Goal: Transaction & Acquisition: Book appointment/travel/reservation

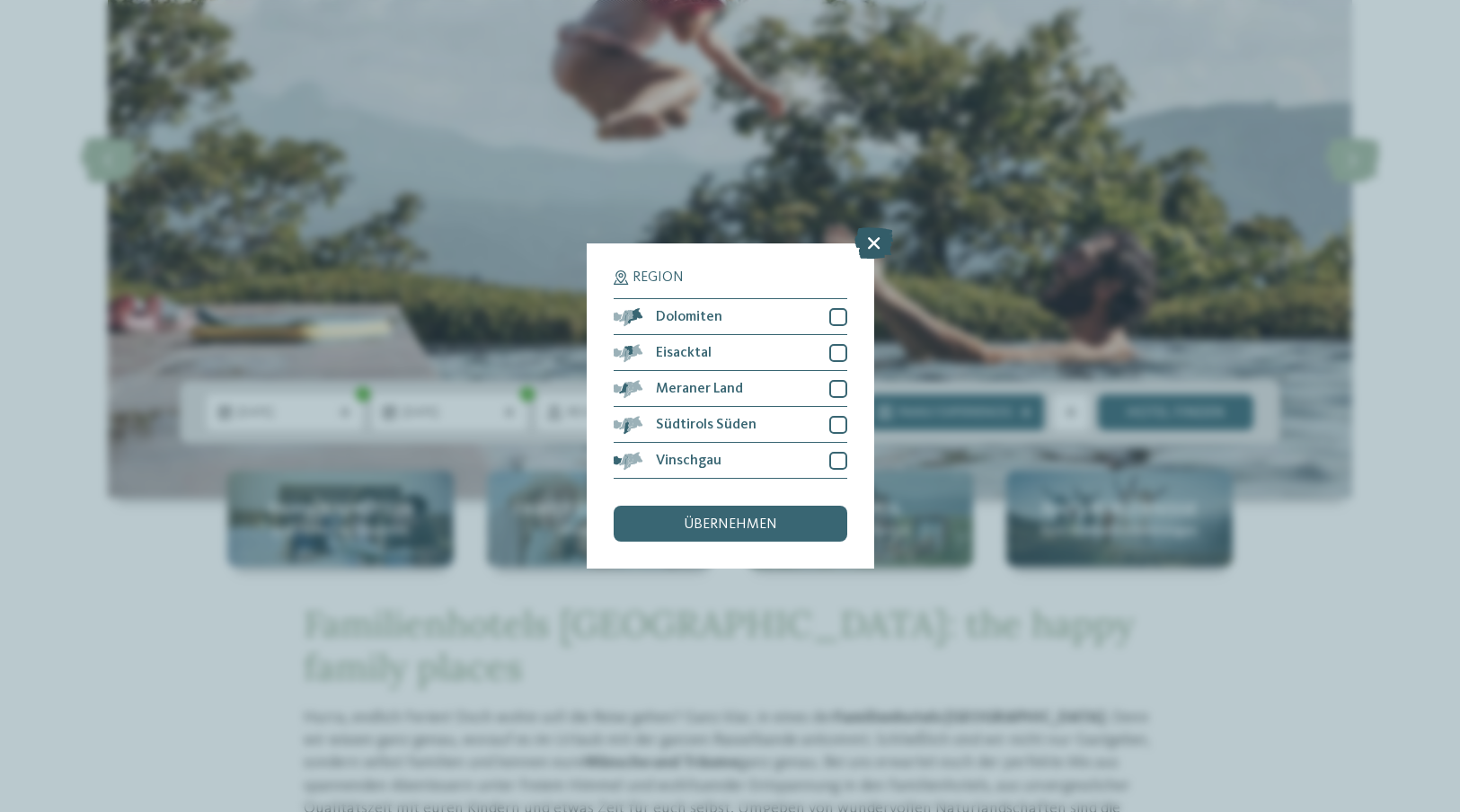
click at [867, 248] on icon at bounding box center [873, 243] width 38 height 31
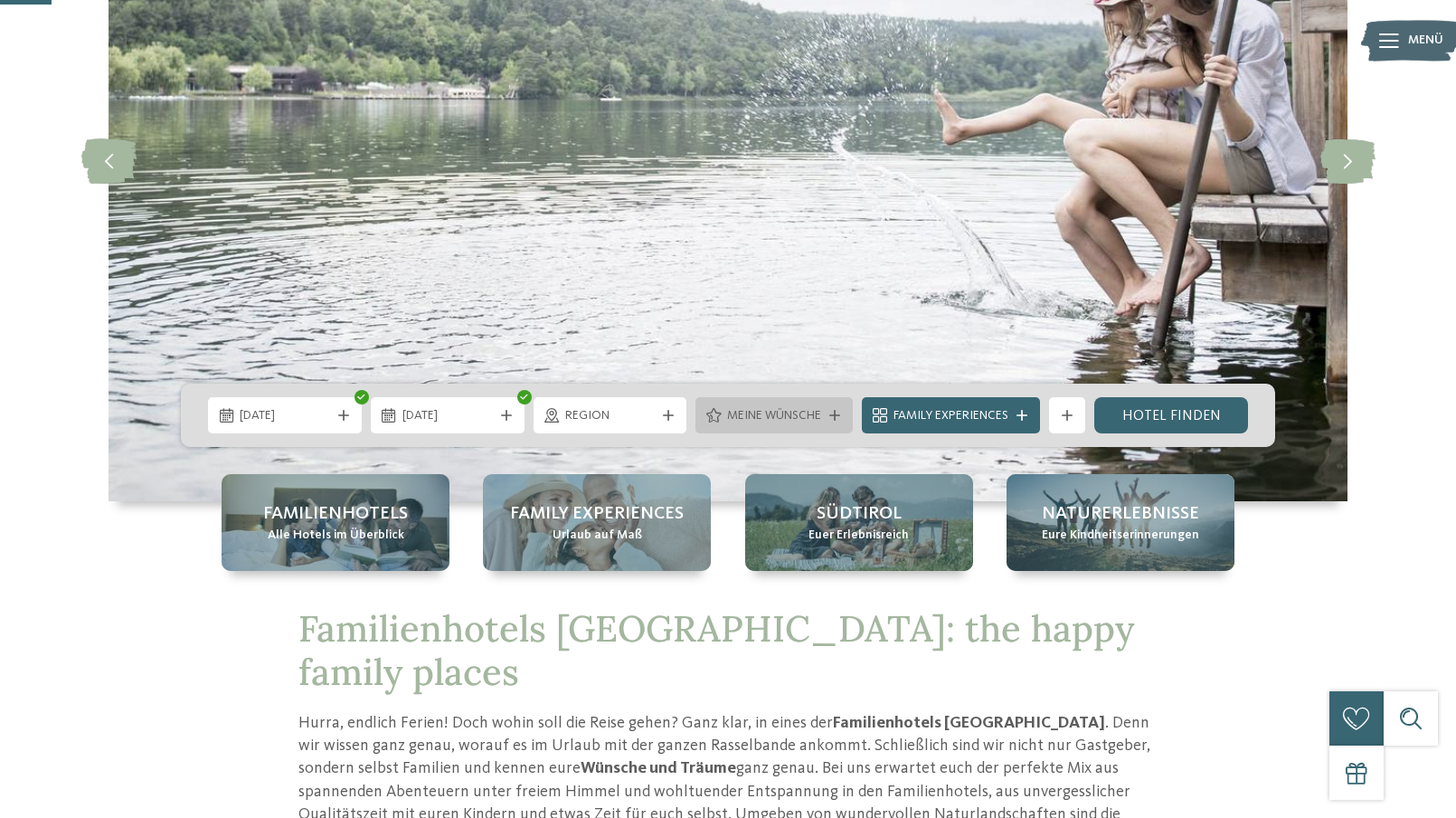
click at [763, 414] on span "Meine Wünsche" at bounding box center [774, 416] width 94 height 18
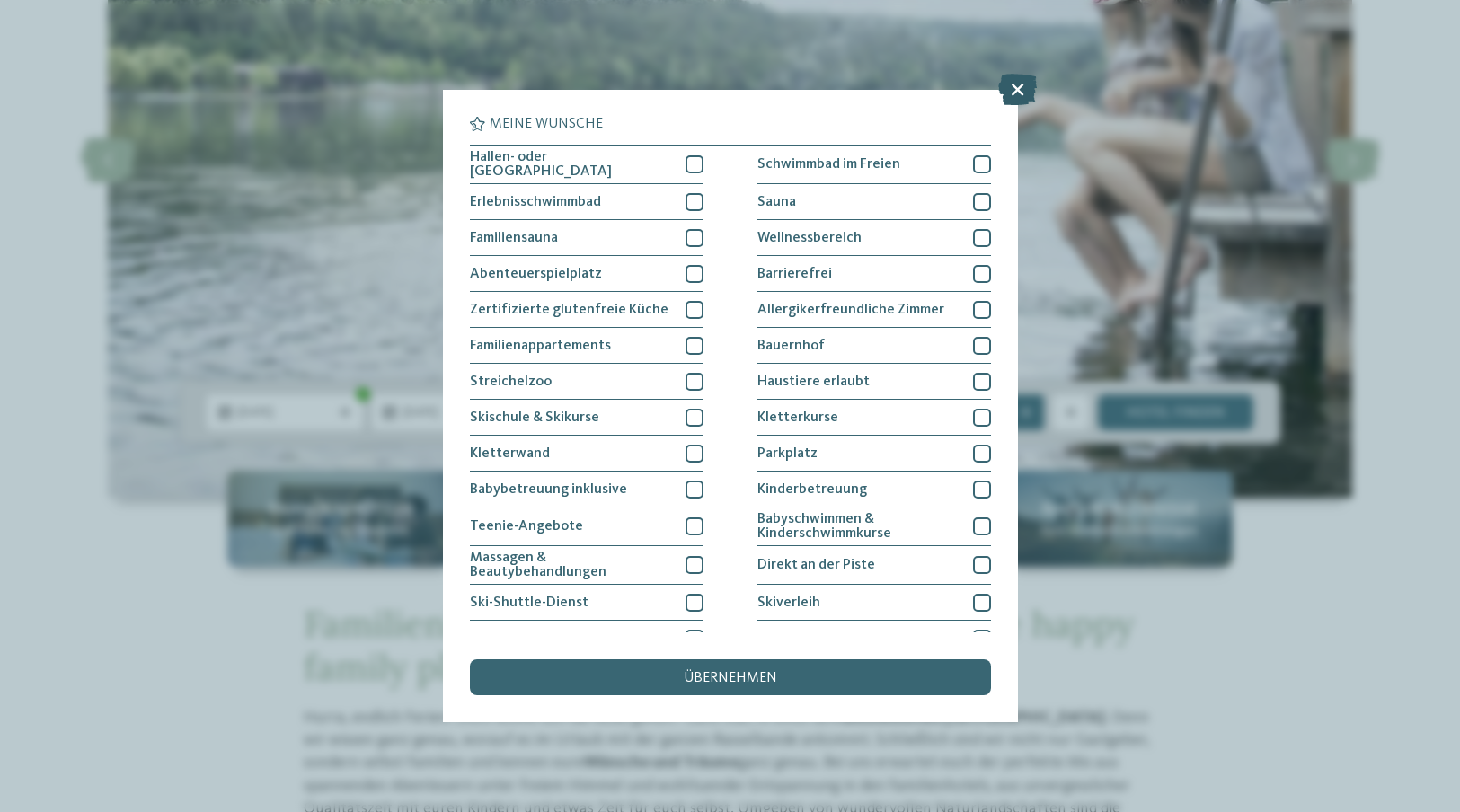
click at [1018, 84] on icon at bounding box center [1017, 89] width 38 height 31
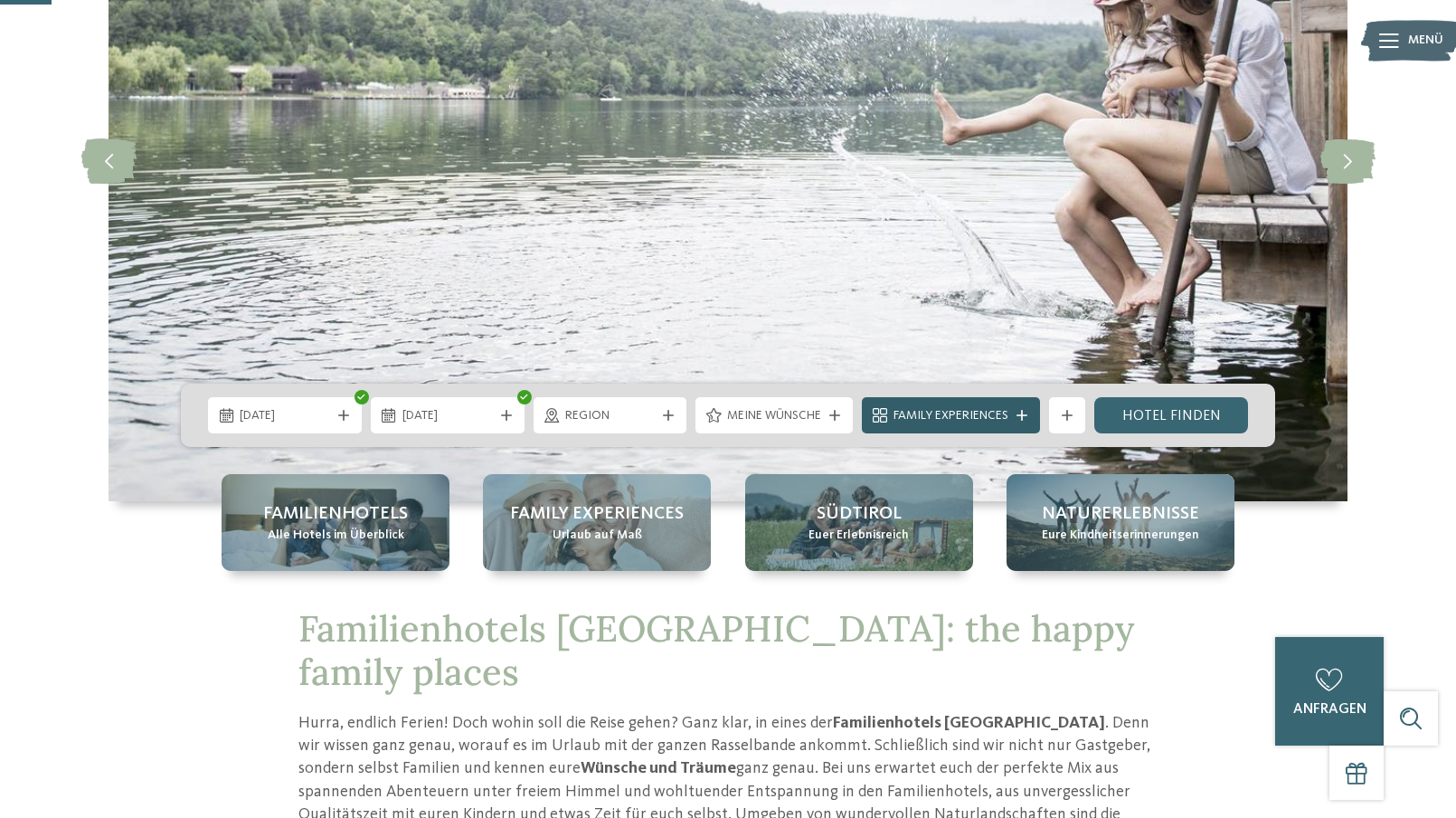
click at [987, 409] on span "Family Experiences" at bounding box center [951, 416] width 115 height 18
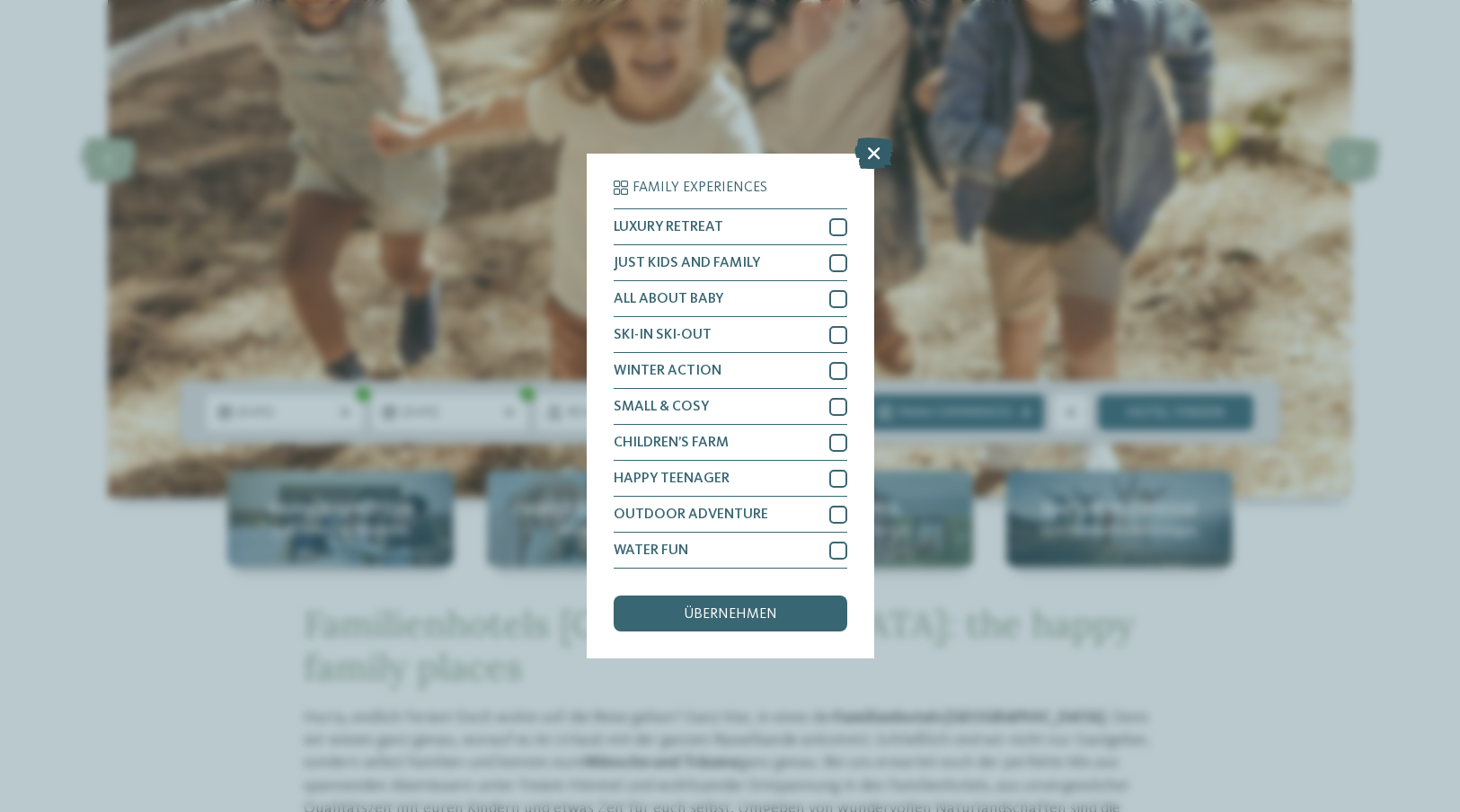
click at [864, 156] on icon at bounding box center [873, 153] width 38 height 31
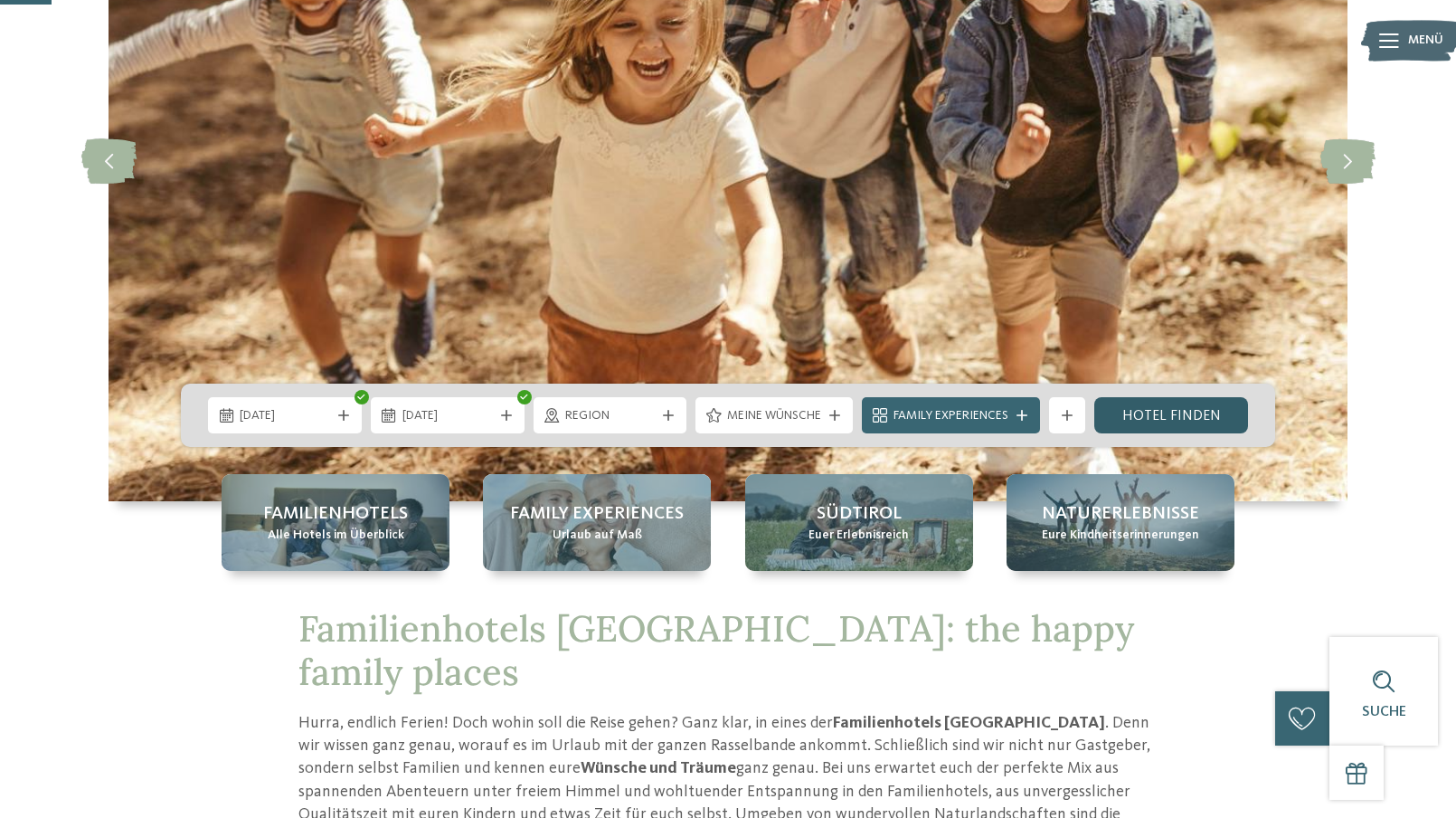
click at [1125, 405] on link "Hotel finden" at bounding box center [1171, 415] width 153 height 37
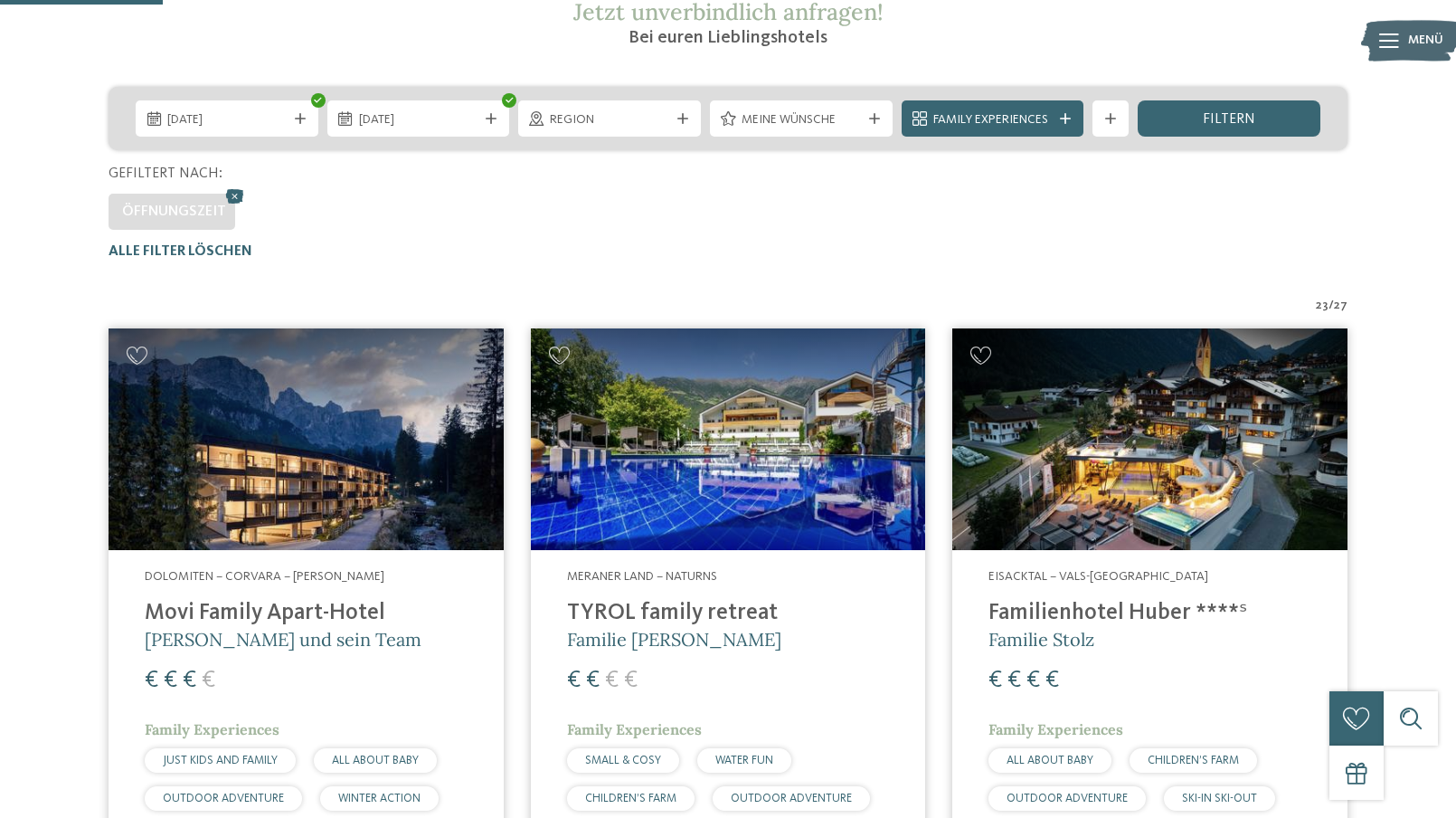
scroll to position [634, 0]
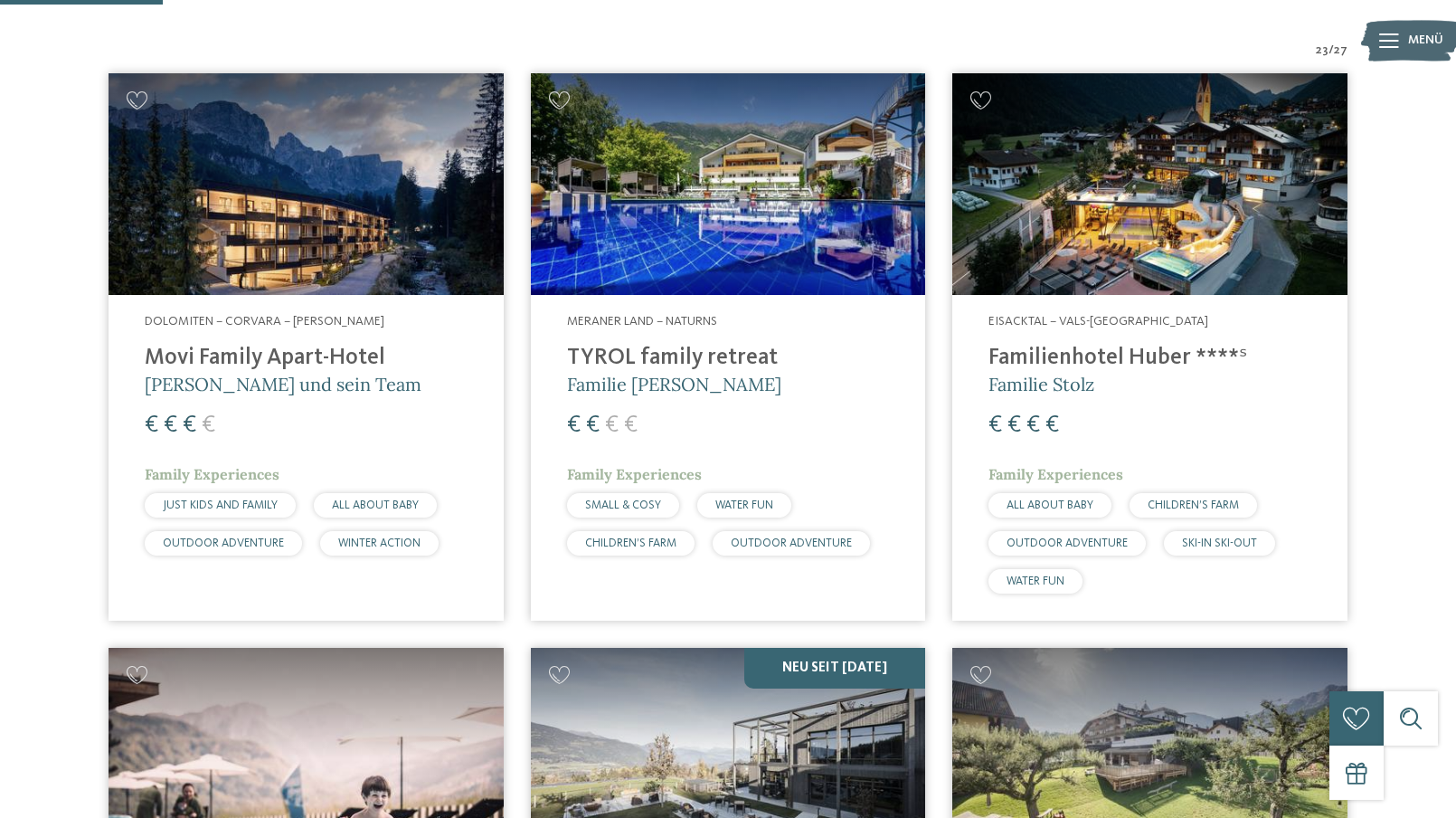
click at [329, 291] on img at bounding box center [306, 184] width 395 height 223
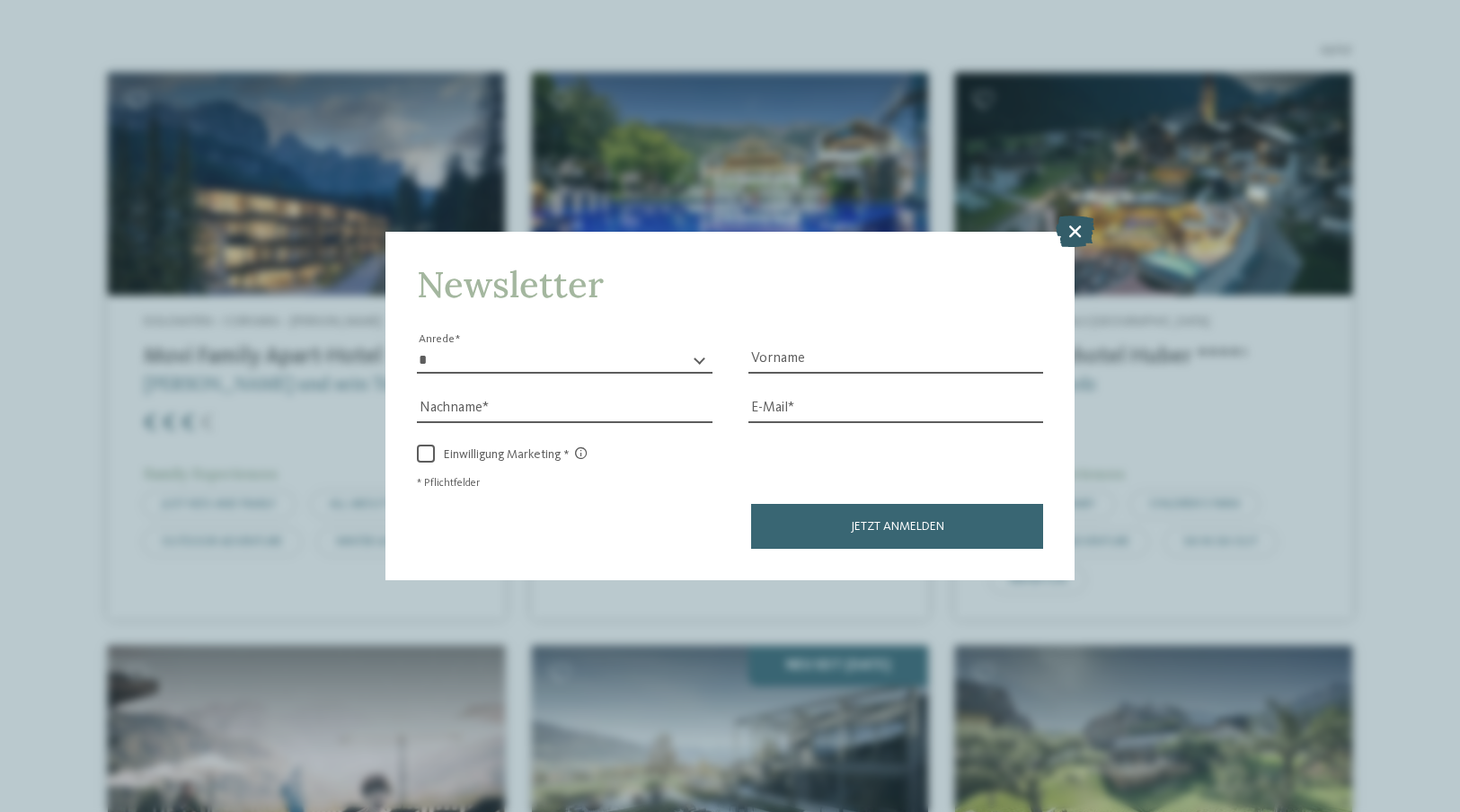
click at [1075, 241] on icon at bounding box center [1075, 230] width 38 height 31
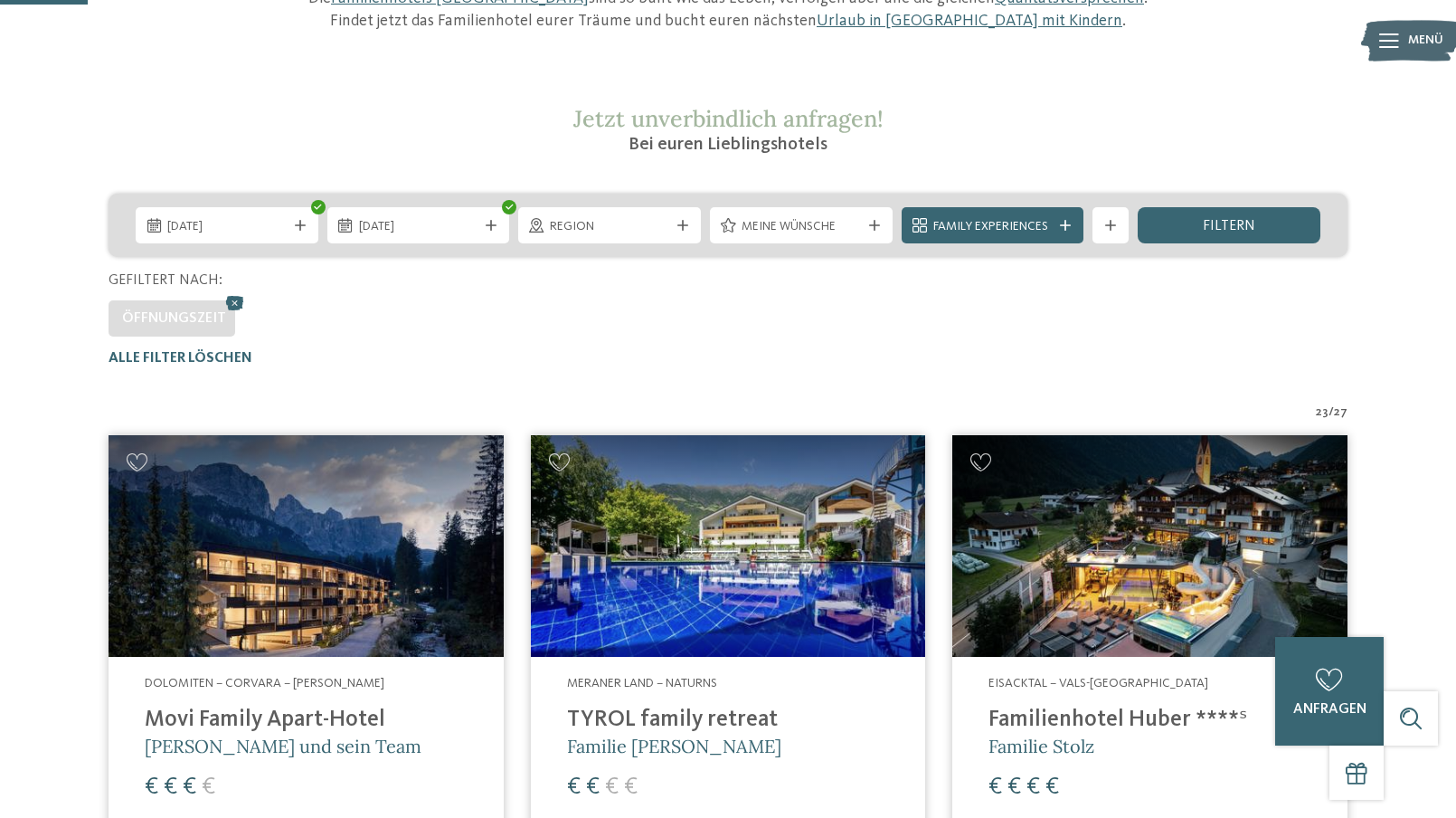
scroll to position [453, 0]
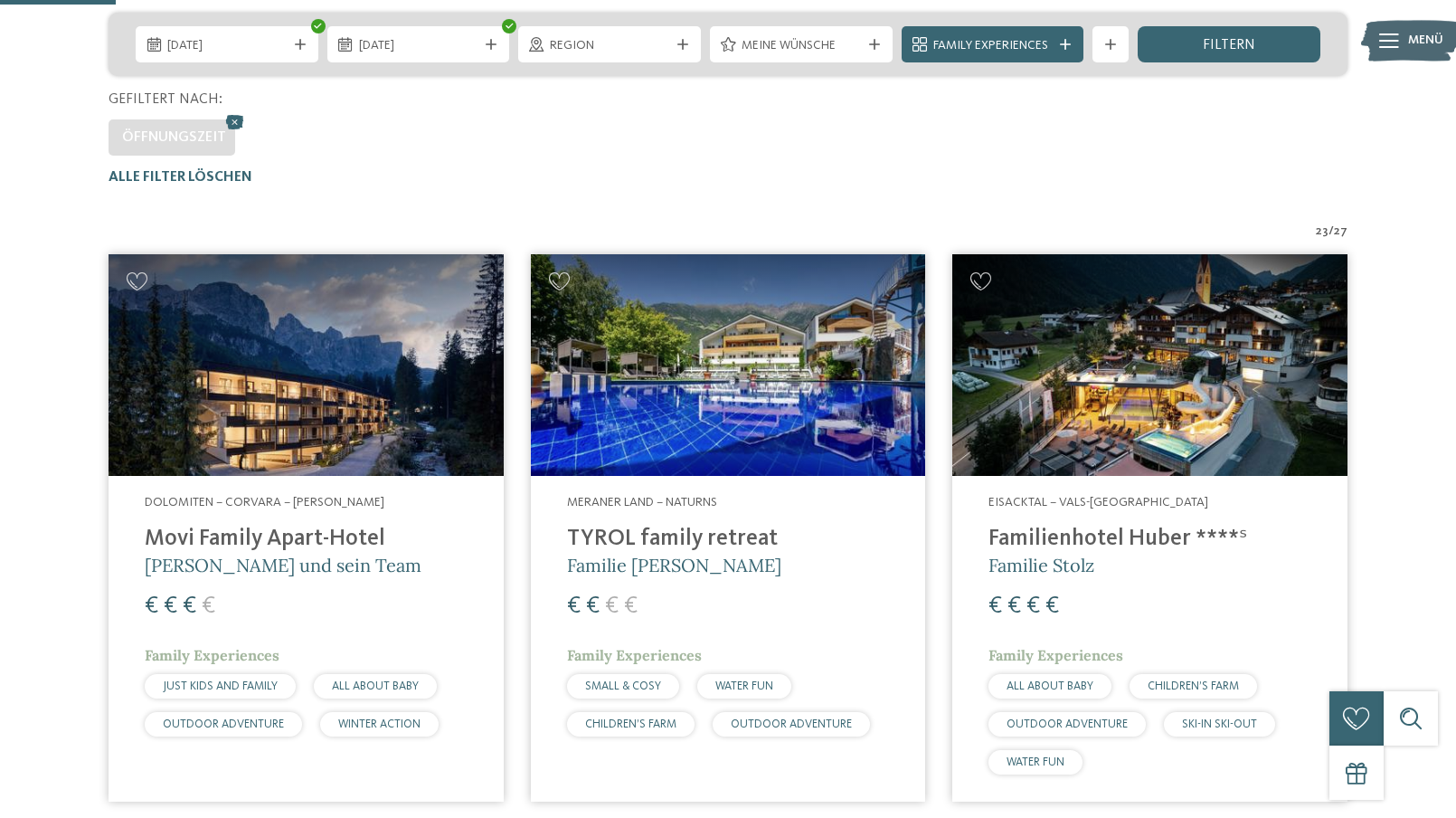
click at [652, 530] on h4 "TYROL family retreat" at bounding box center [728, 539] width 323 height 27
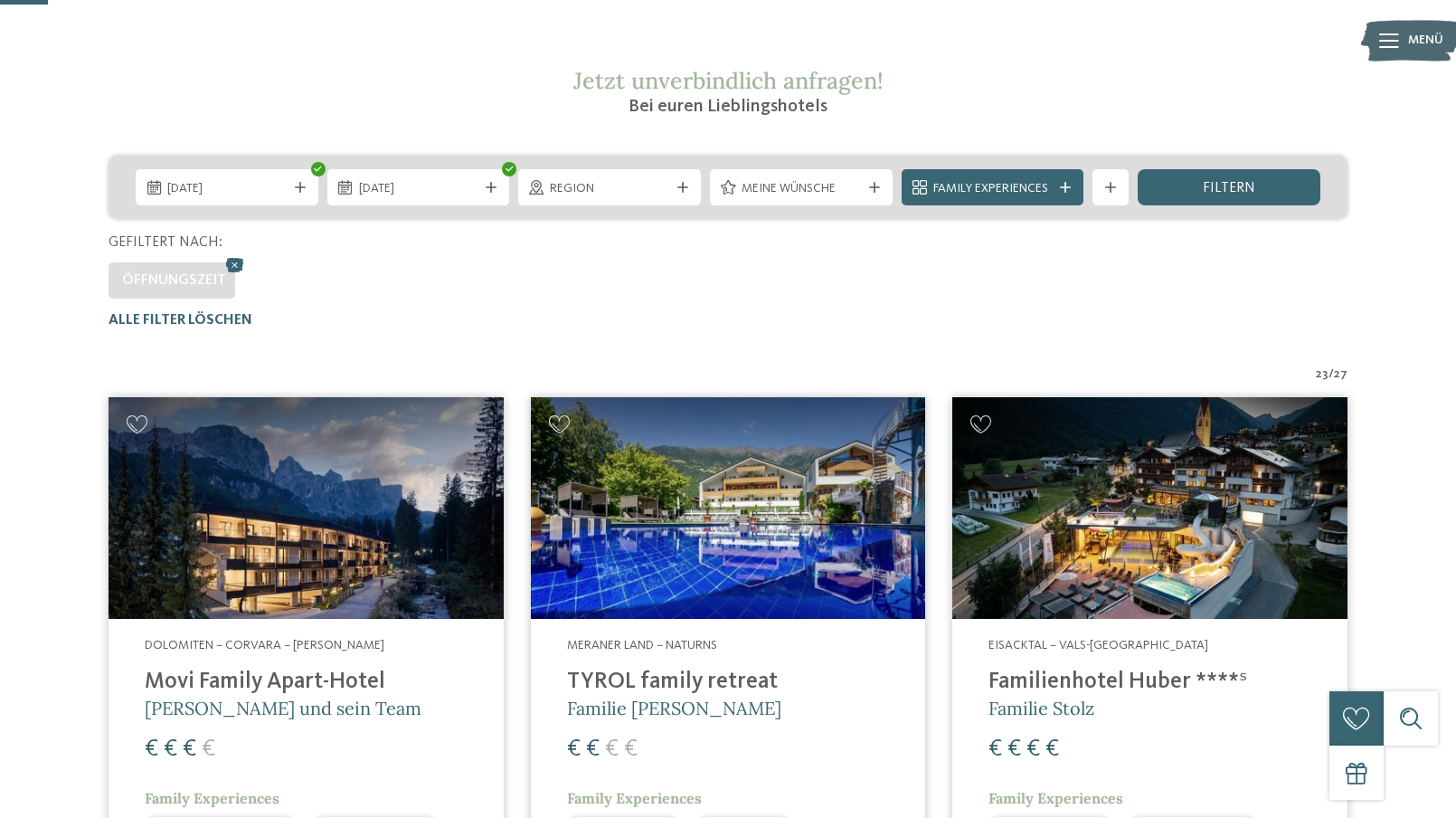
scroll to position [543, 0]
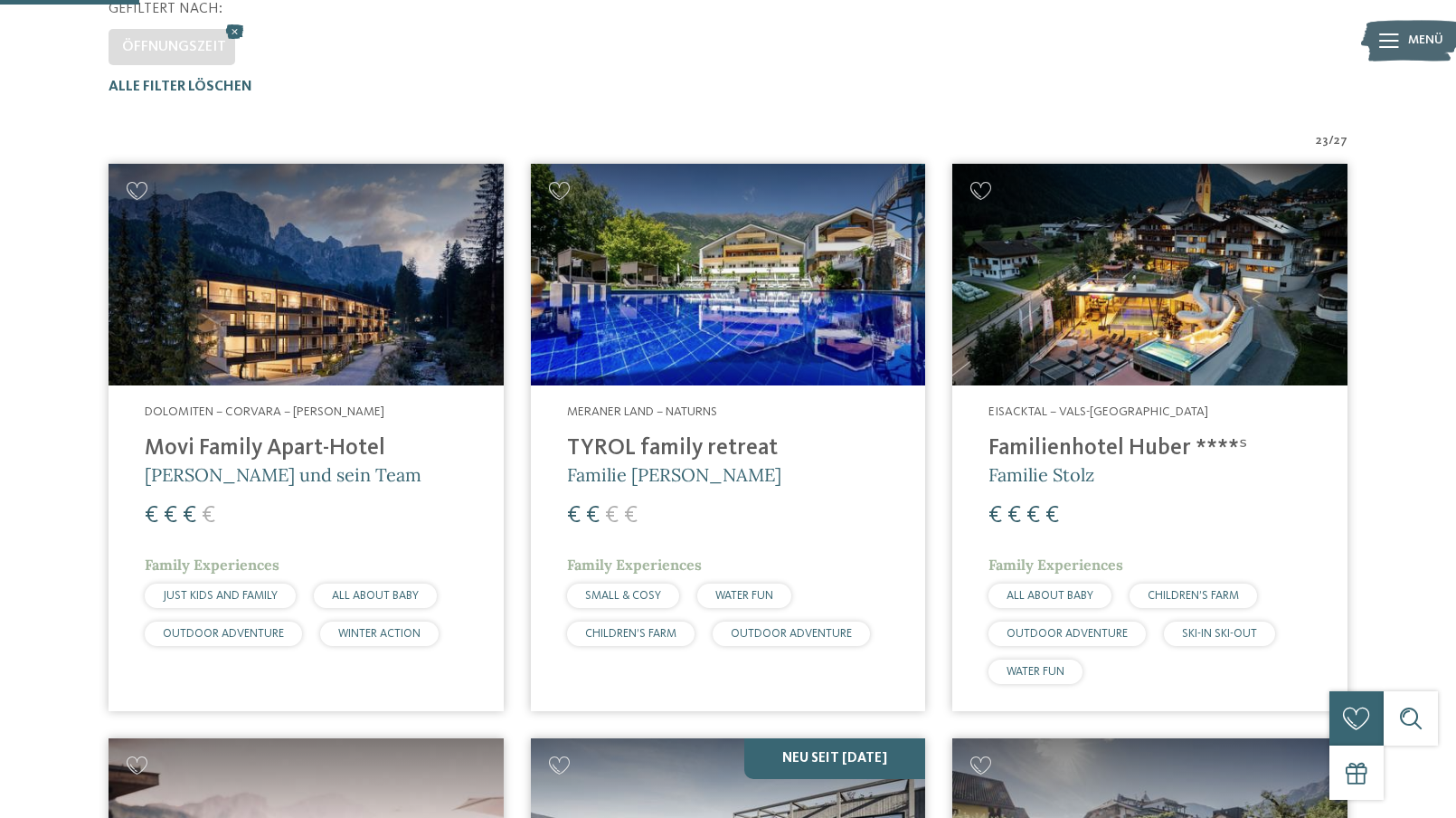
click at [1116, 474] on h5 "Familie Stolz" at bounding box center [1150, 475] width 323 height 26
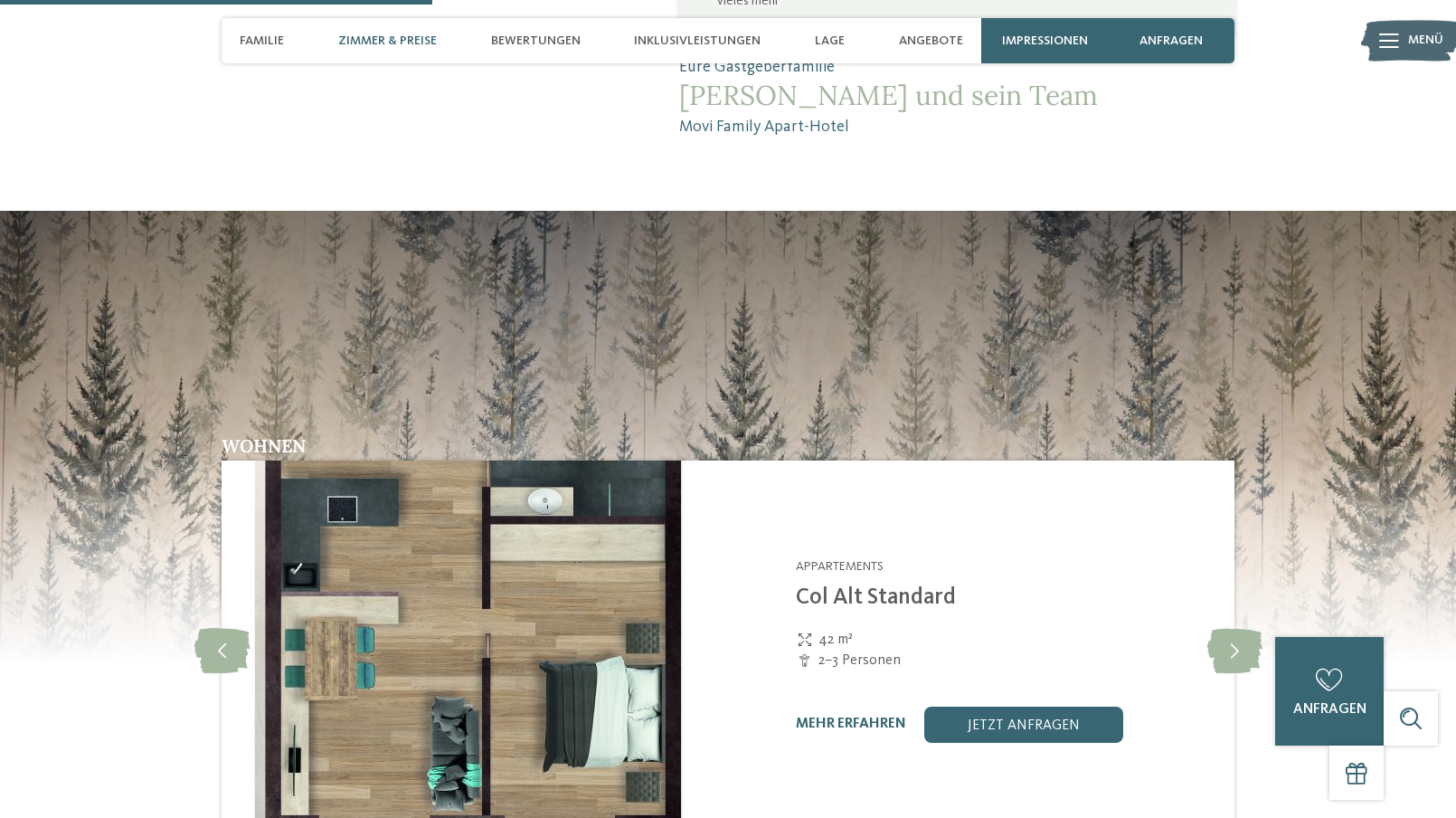
scroll to position [1992, 0]
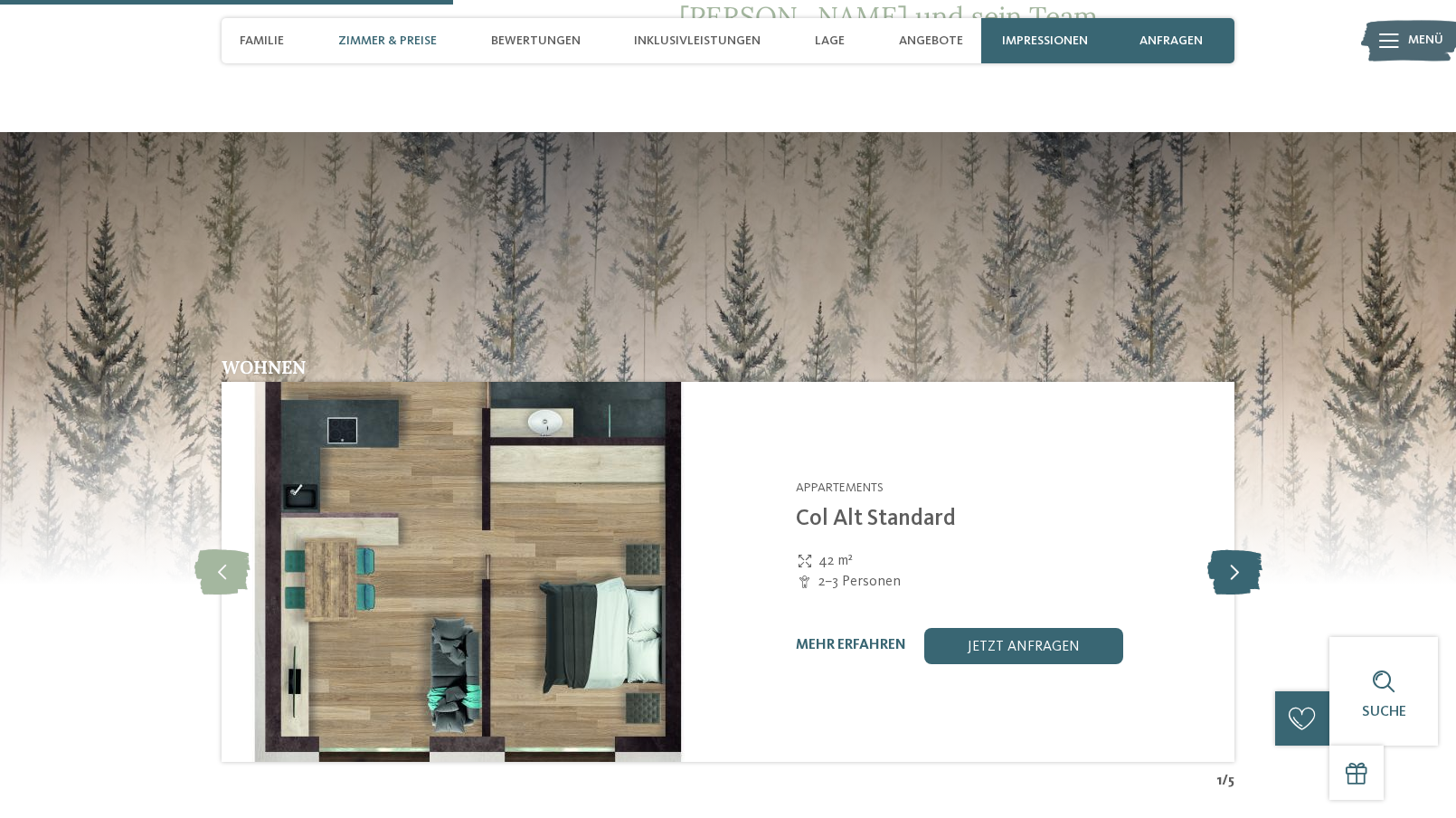
click at [1239, 550] on icon at bounding box center [1235, 572] width 55 height 46
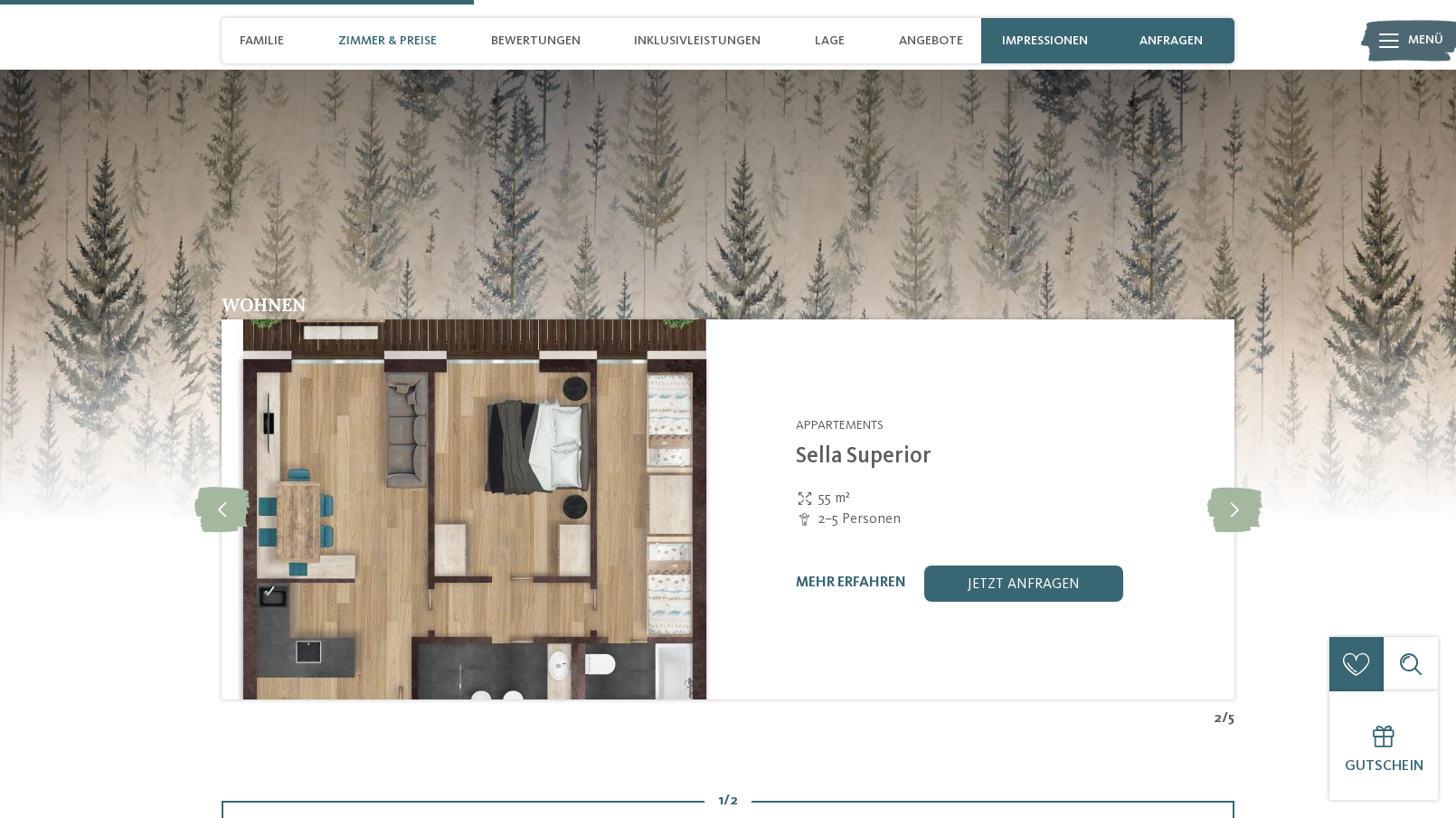
scroll to position [2082, 0]
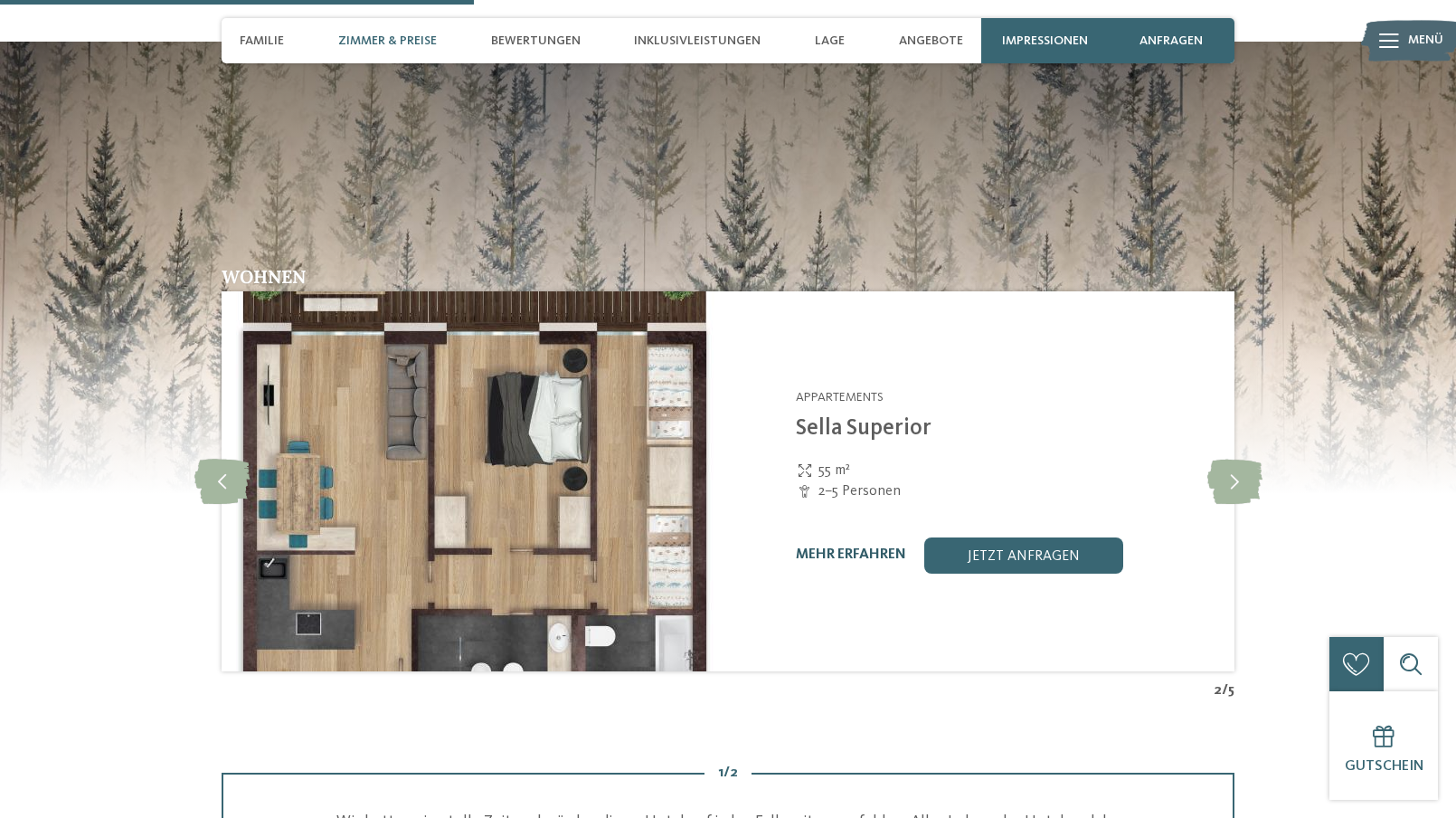
click at [813, 548] on link "mehr erfahren" at bounding box center [850, 555] width 110 height 15
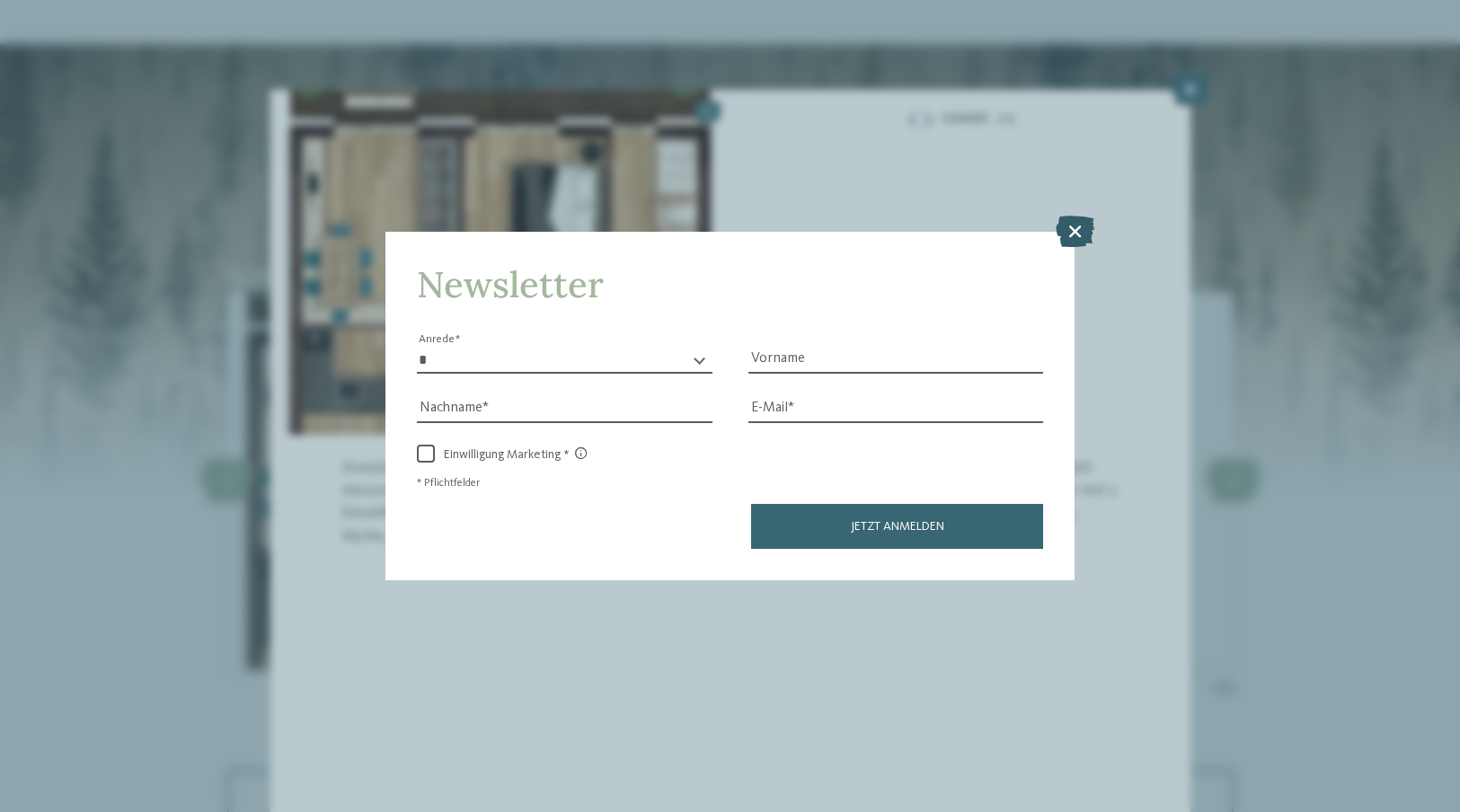
click at [1071, 220] on icon at bounding box center [1075, 230] width 38 height 31
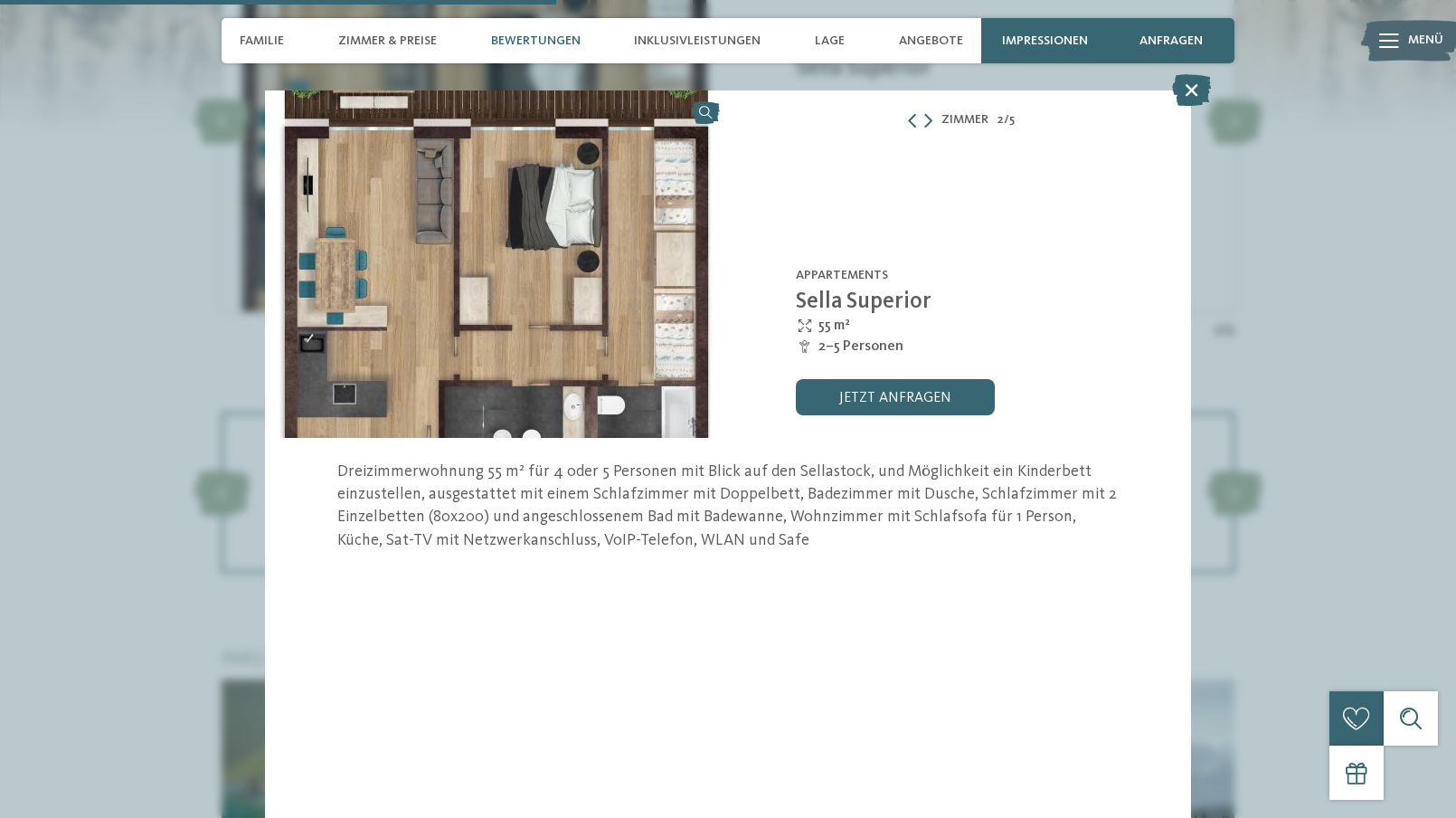
scroll to position [2444, 0]
click at [1203, 89] on icon at bounding box center [1191, 90] width 39 height 32
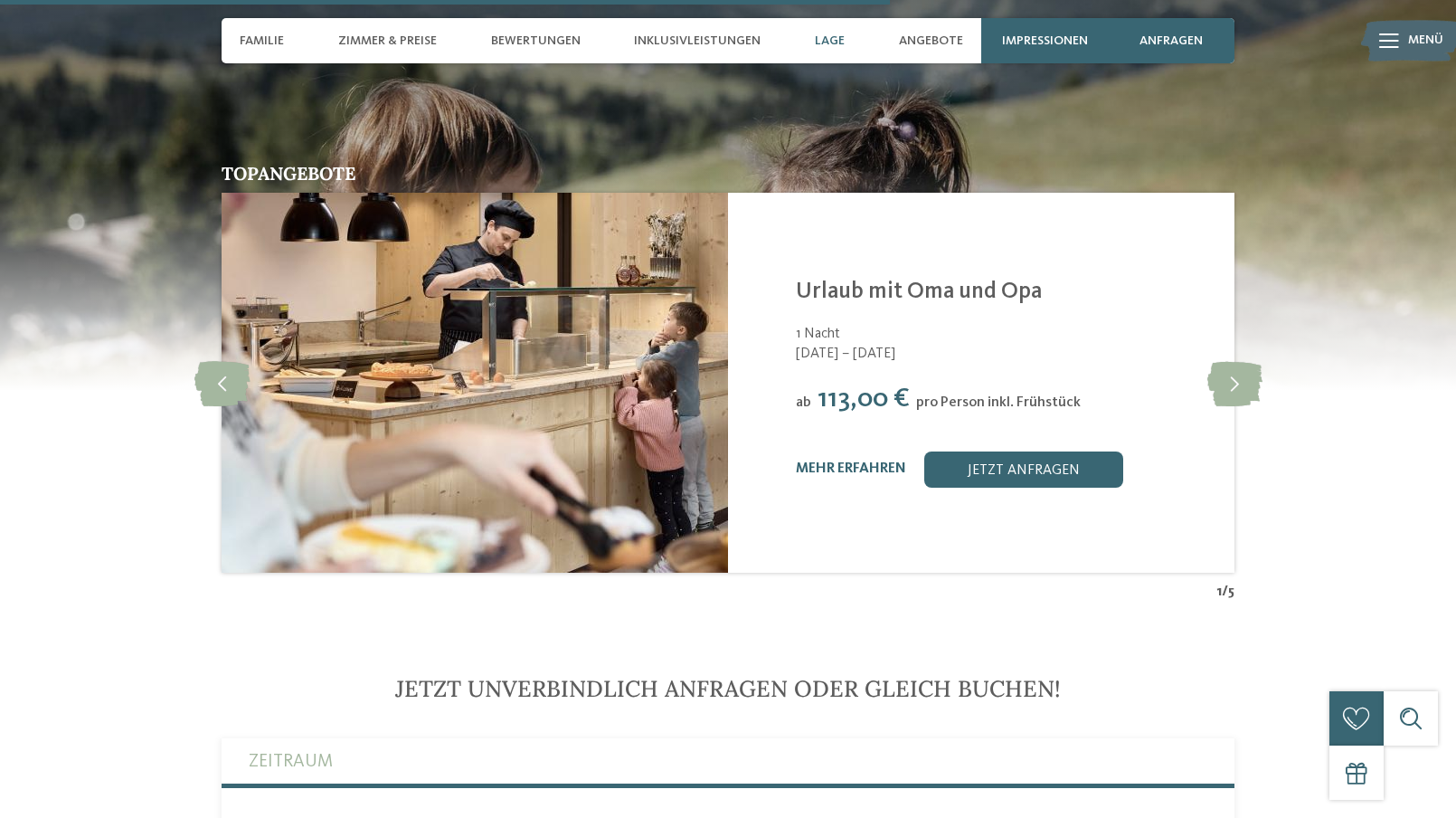
scroll to position [3711, 0]
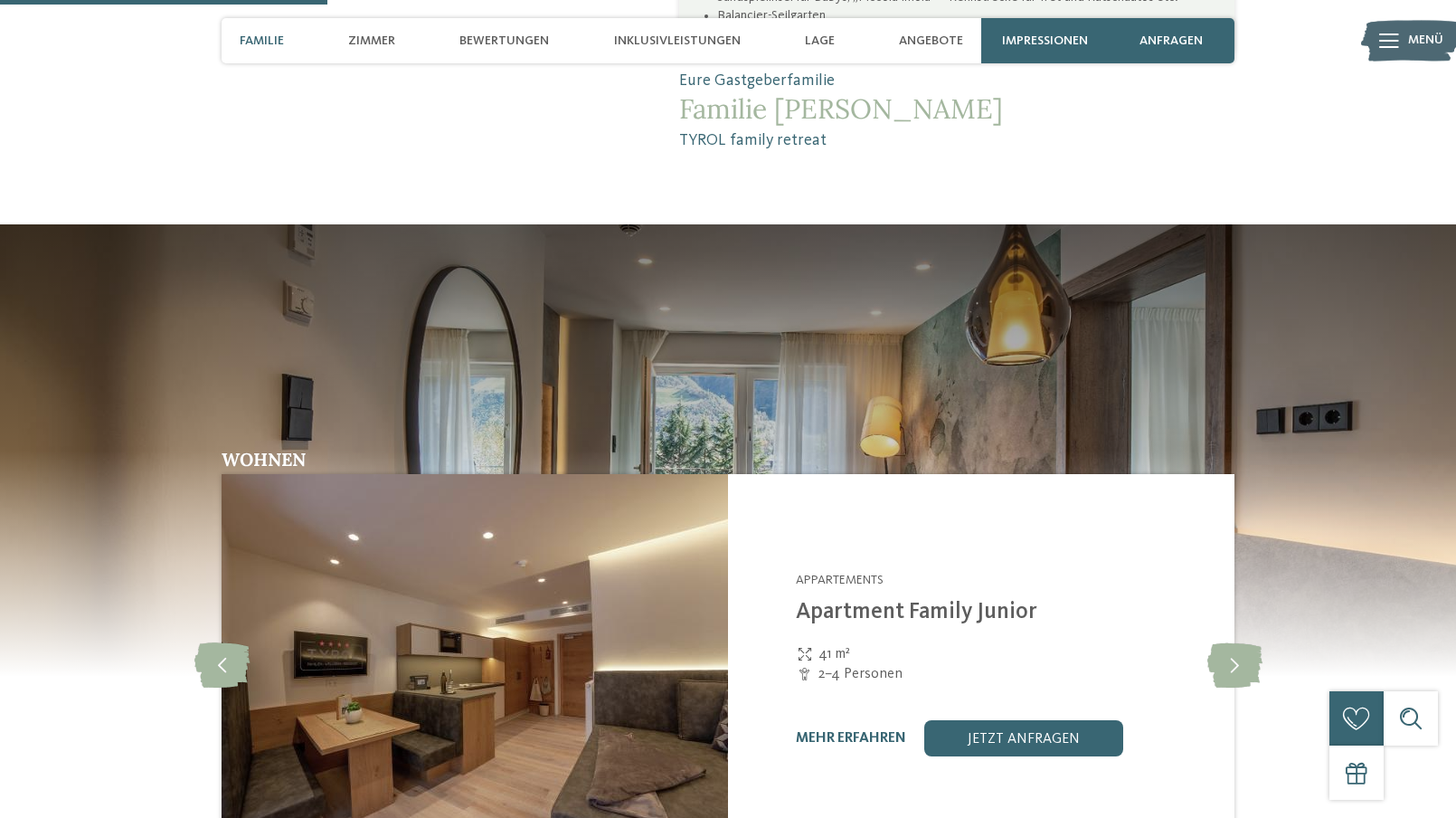
scroll to position [1448, 0]
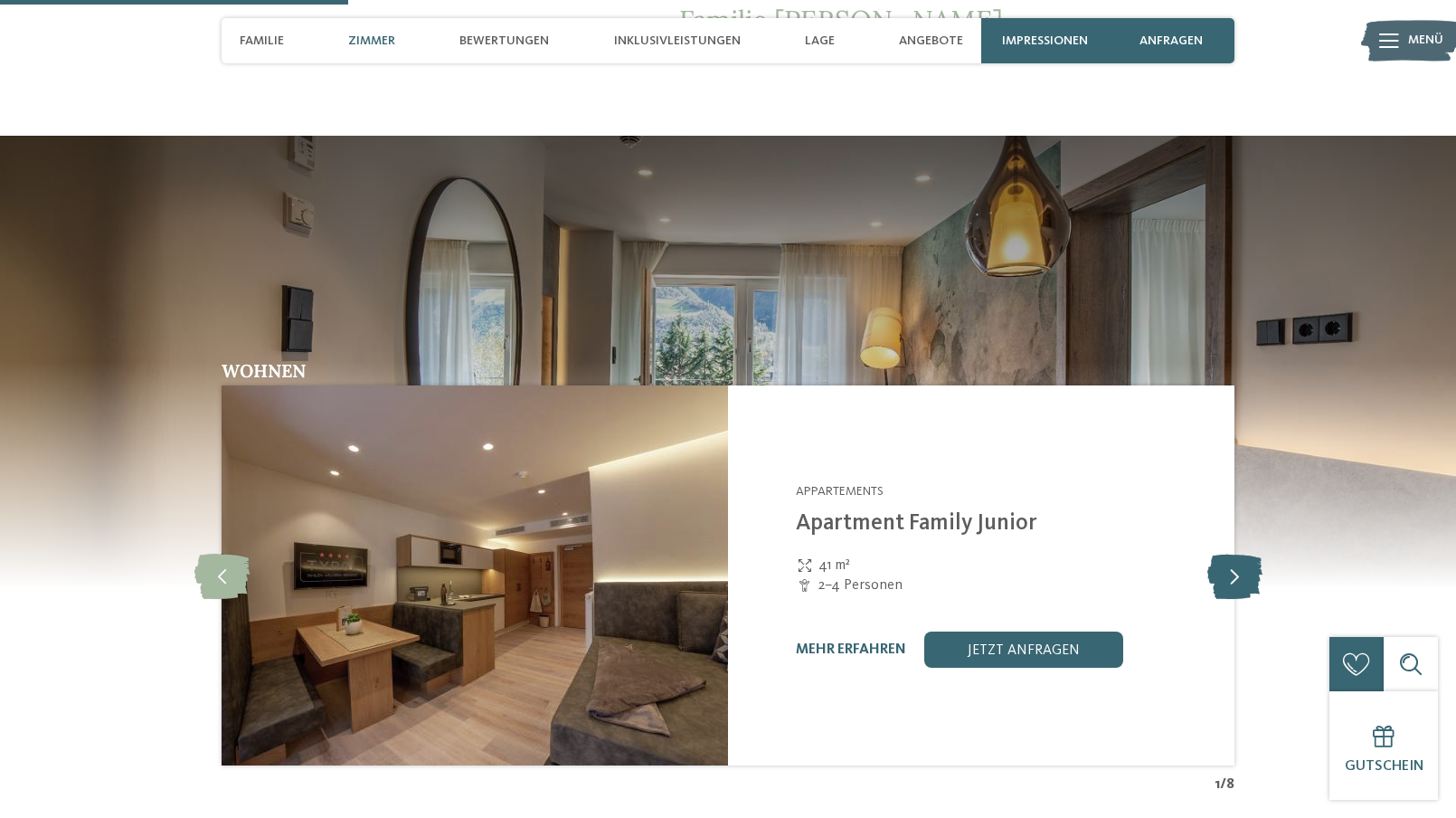
click at [1232, 578] on icon at bounding box center [1235, 575] width 55 height 46
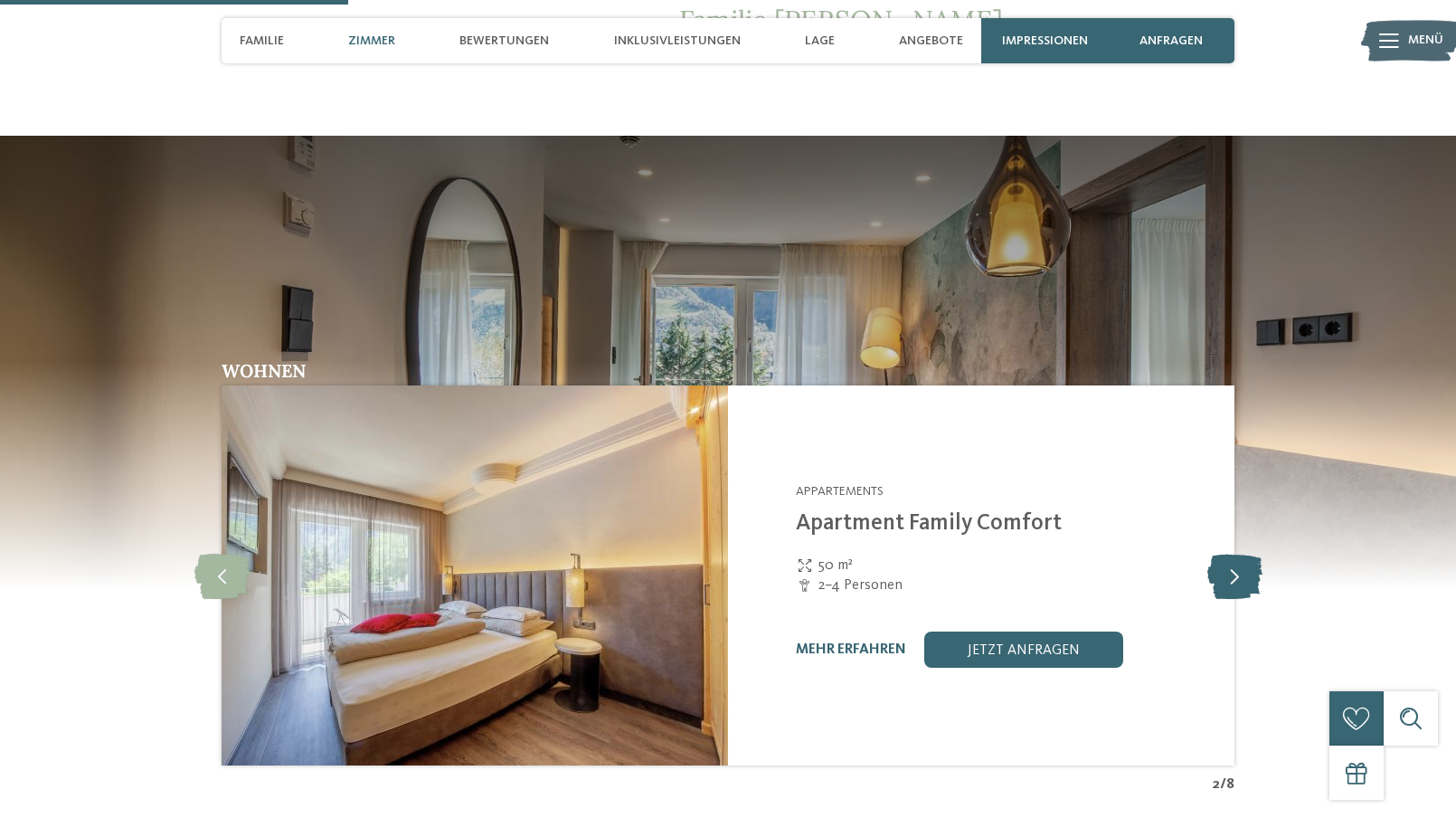
click at [1232, 578] on icon at bounding box center [1235, 575] width 55 height 46
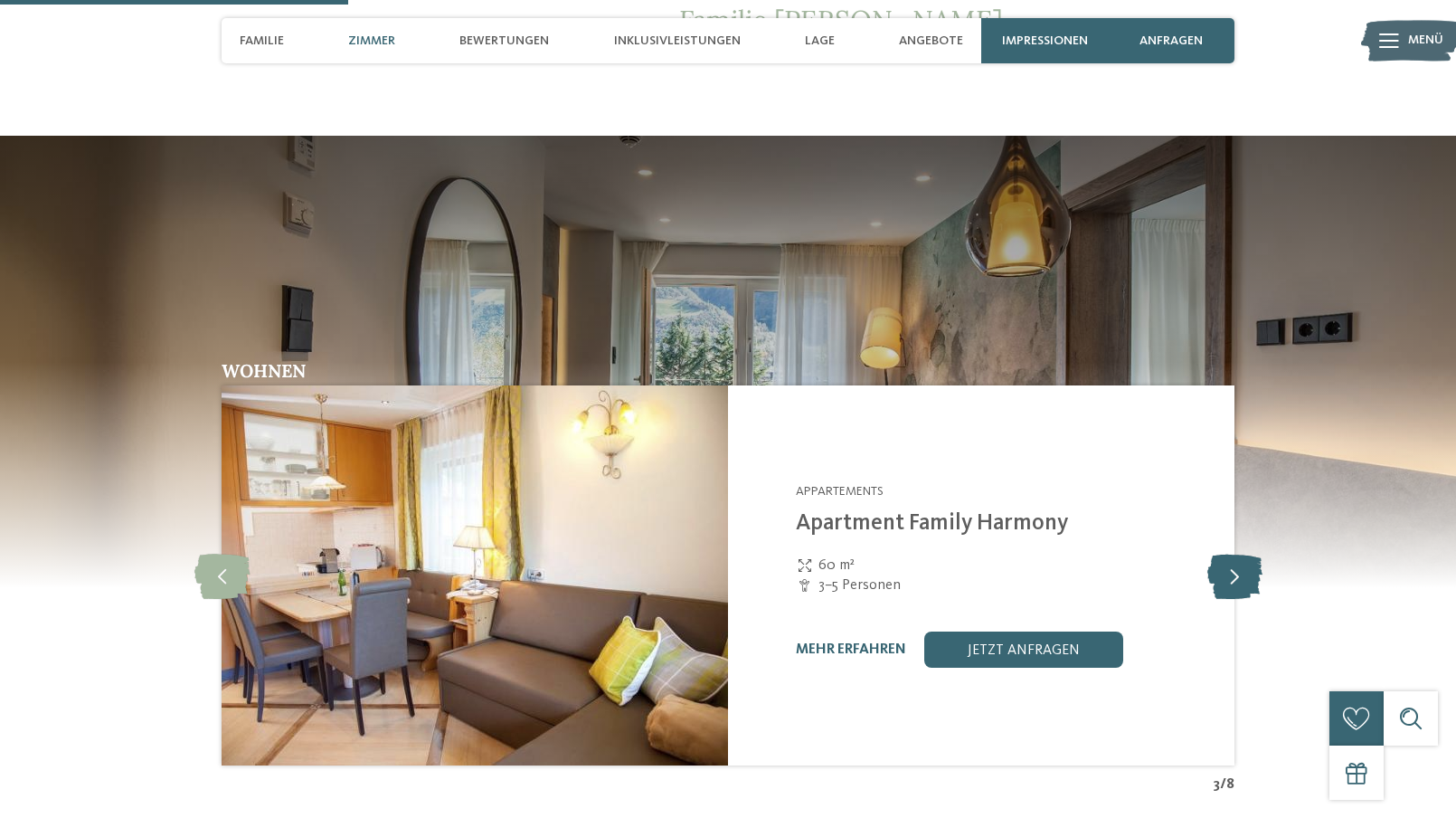
click at [1232, 578] on icon at bounding box center [1235, 575] width 55 height 46
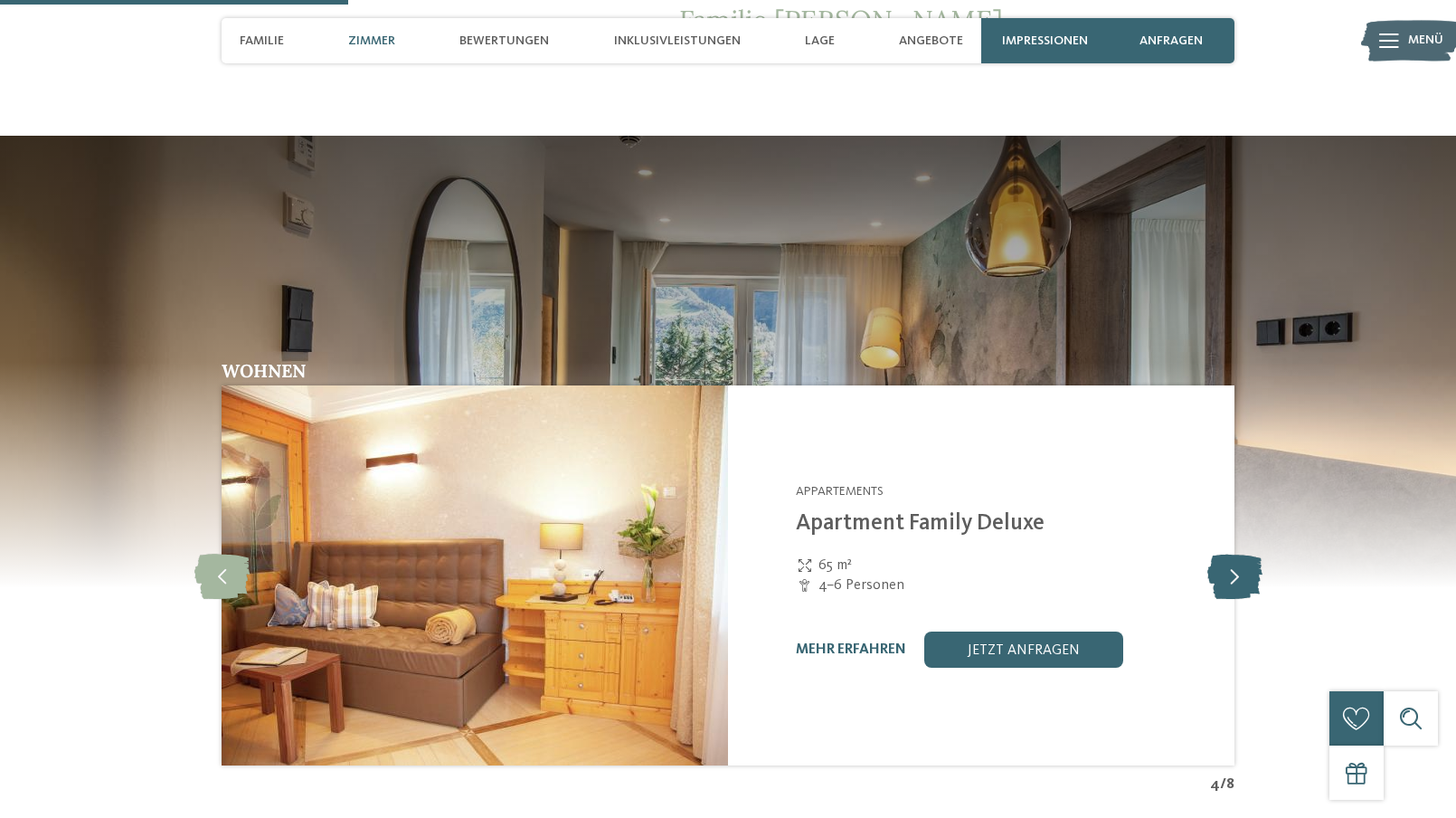
click at [1232, 578] on icon at bounding box center [1235, 575] width 55 height 46
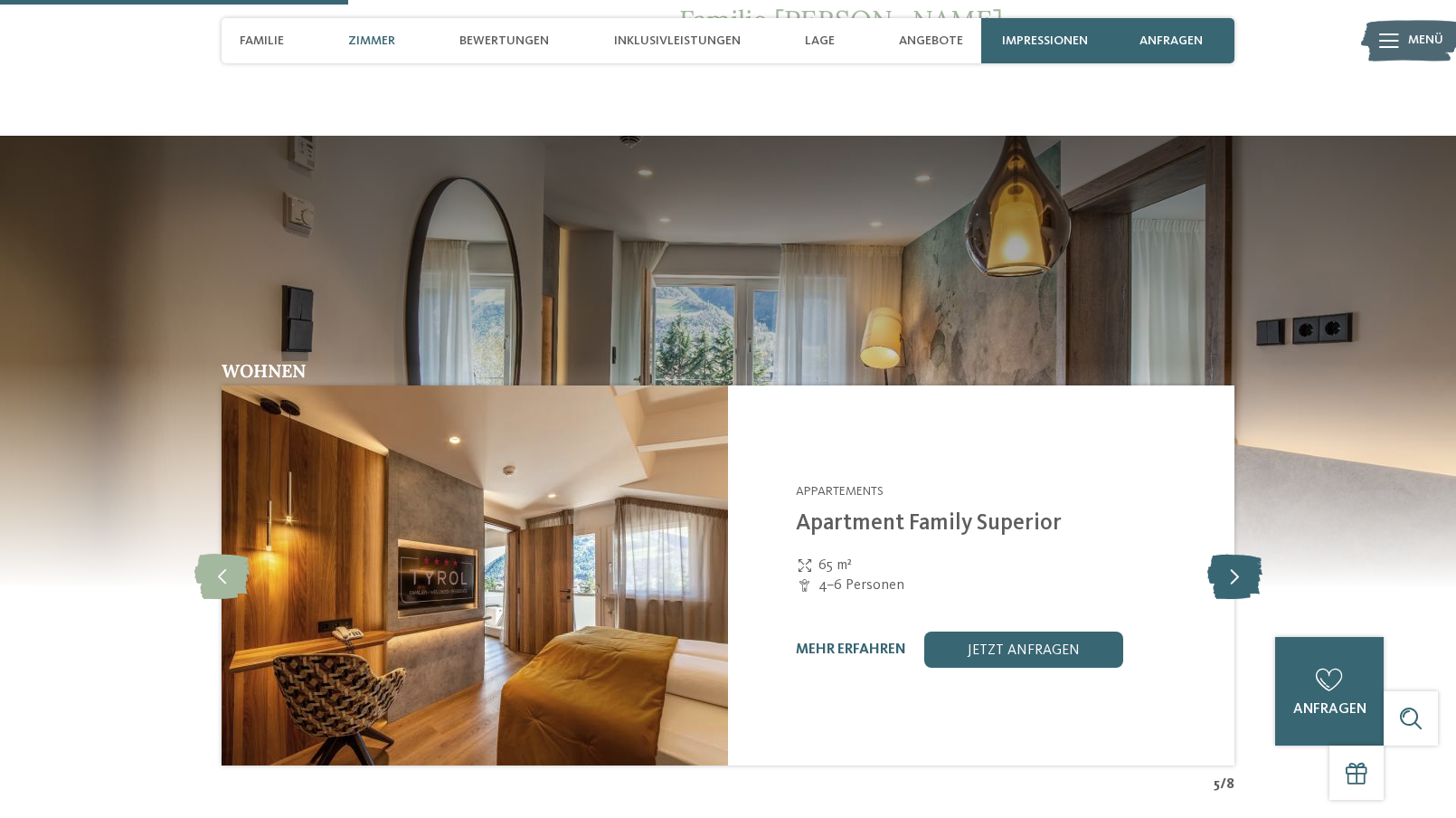
click at [1232, 578] on icon at bounding box center [1235, 575] width 55 height 46
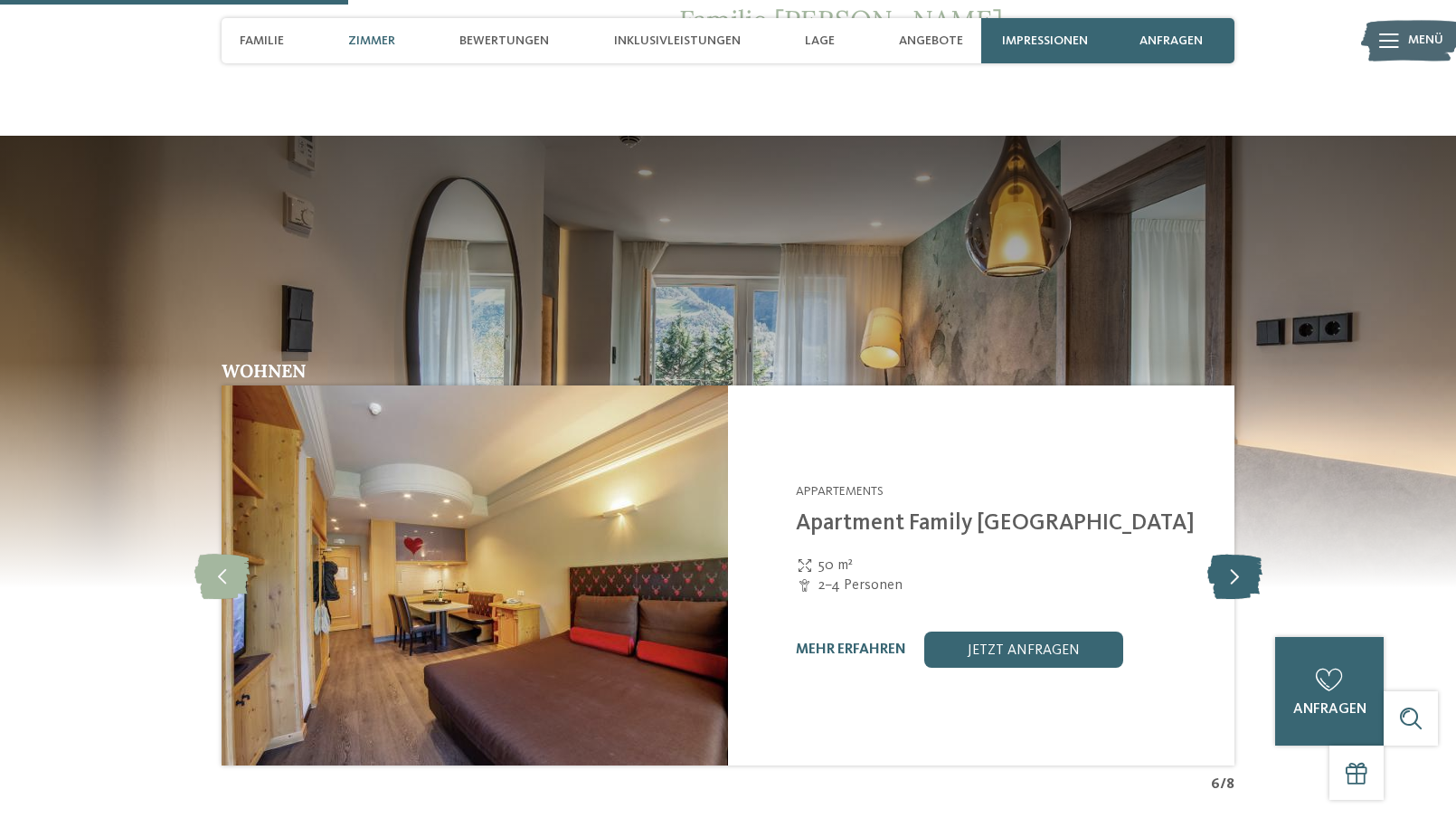
click at [1232, 578] on icon at bounding box center [1235, 575] width 55 height 46
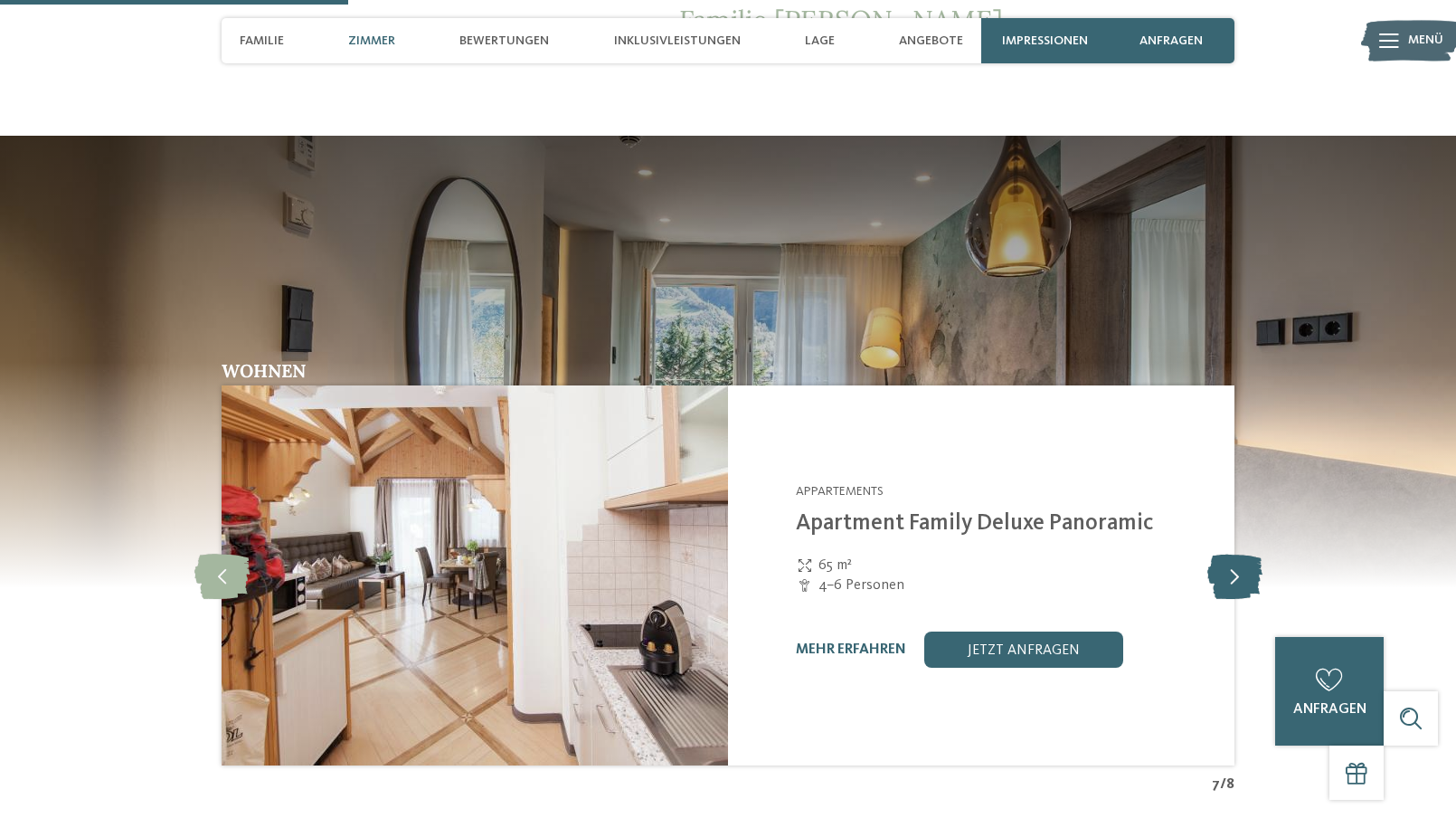
click at [1232, 578] on icon at bounding box center [1235, 575] width 55 height 46
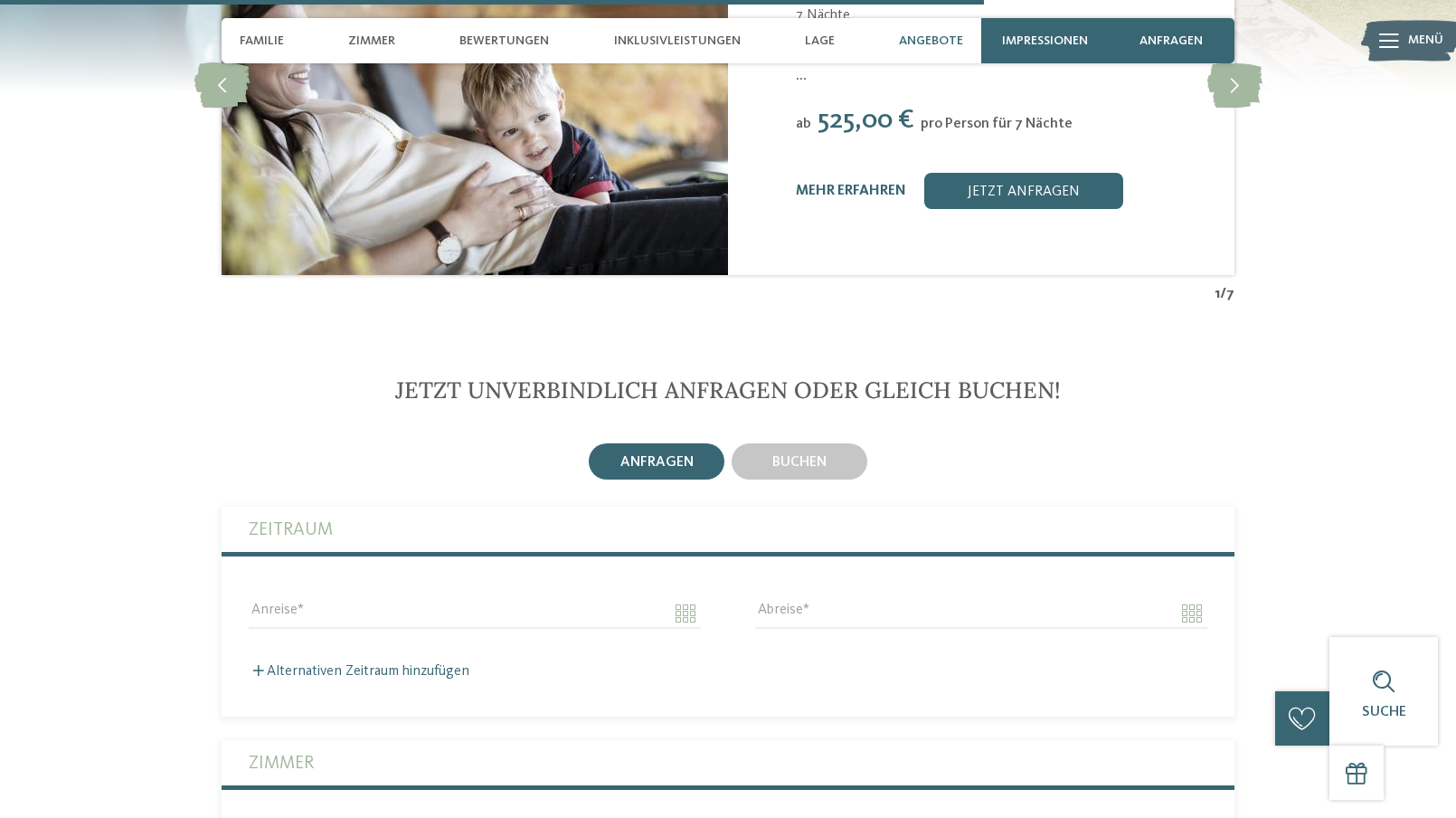
scroll to position [4345, 0]
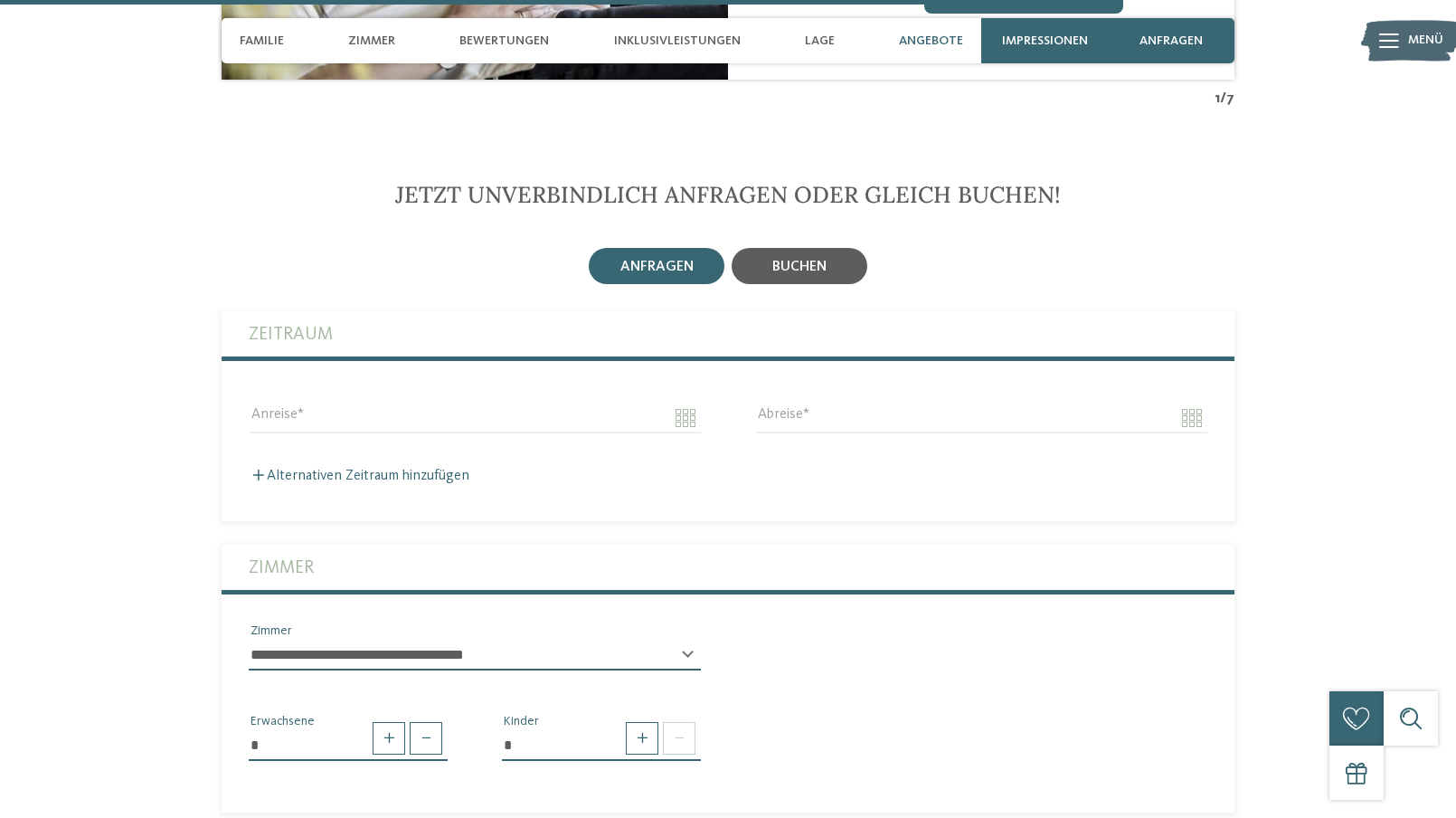
click at [817, 259] on span "buchen" at bounding box center [799, 266] width 54 height 15
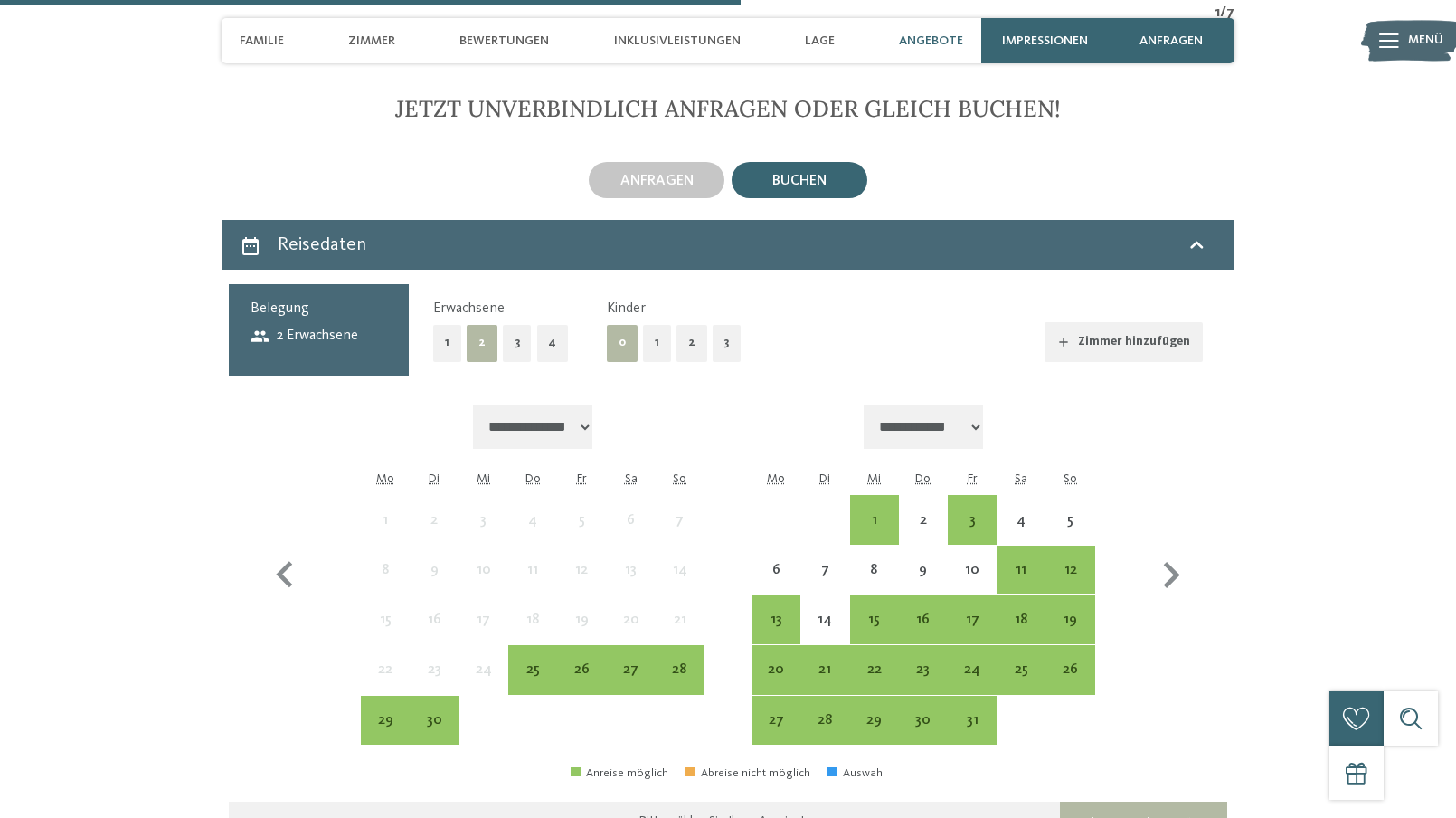
scroll to position [4616, 0]
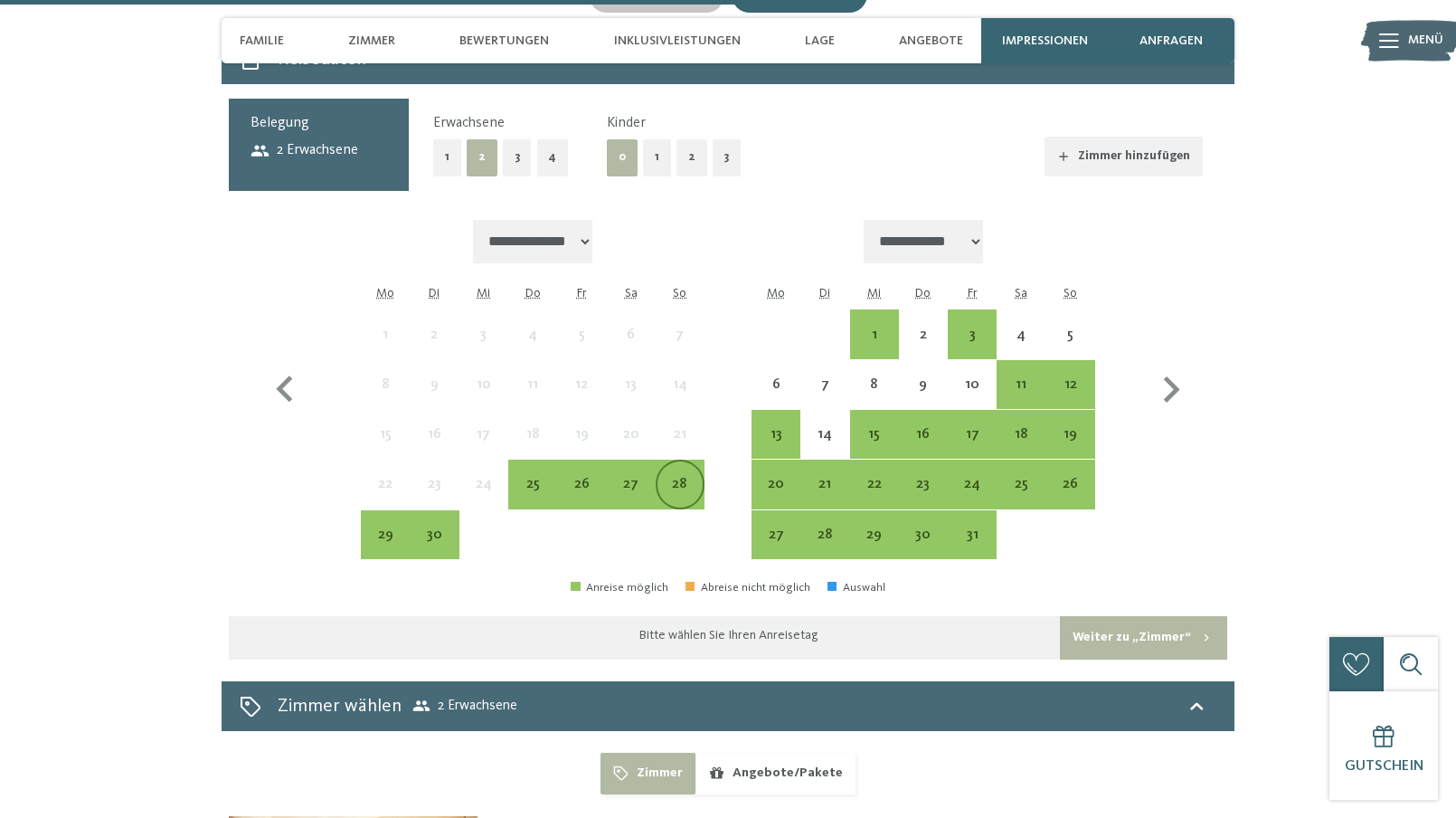
click at [689, 477] on div "28" at bounding box center [680, 500] width 46 height 46
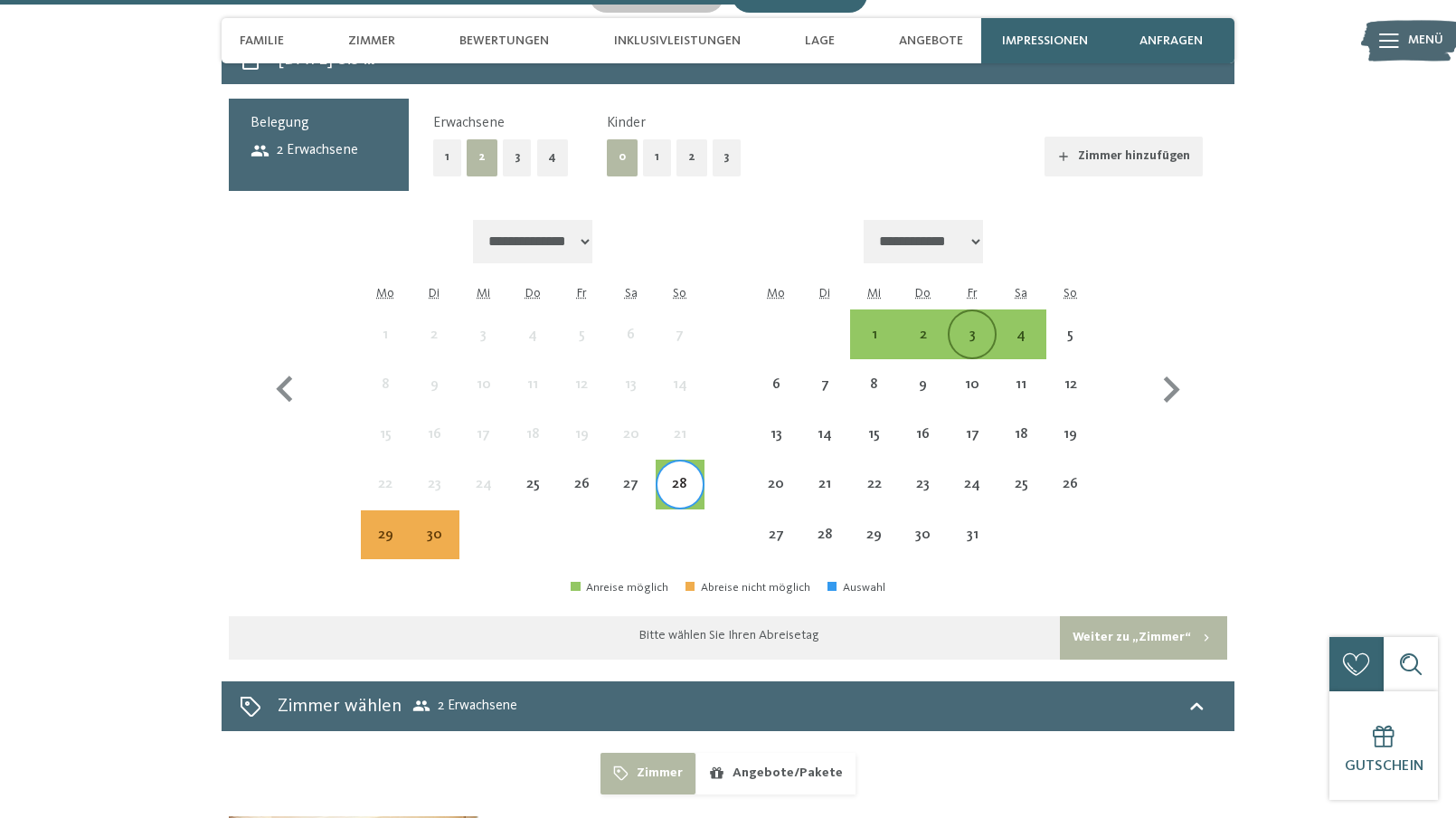
click at [983, 328] on div "3" at bounding box center [973, 351] width 46 height 46
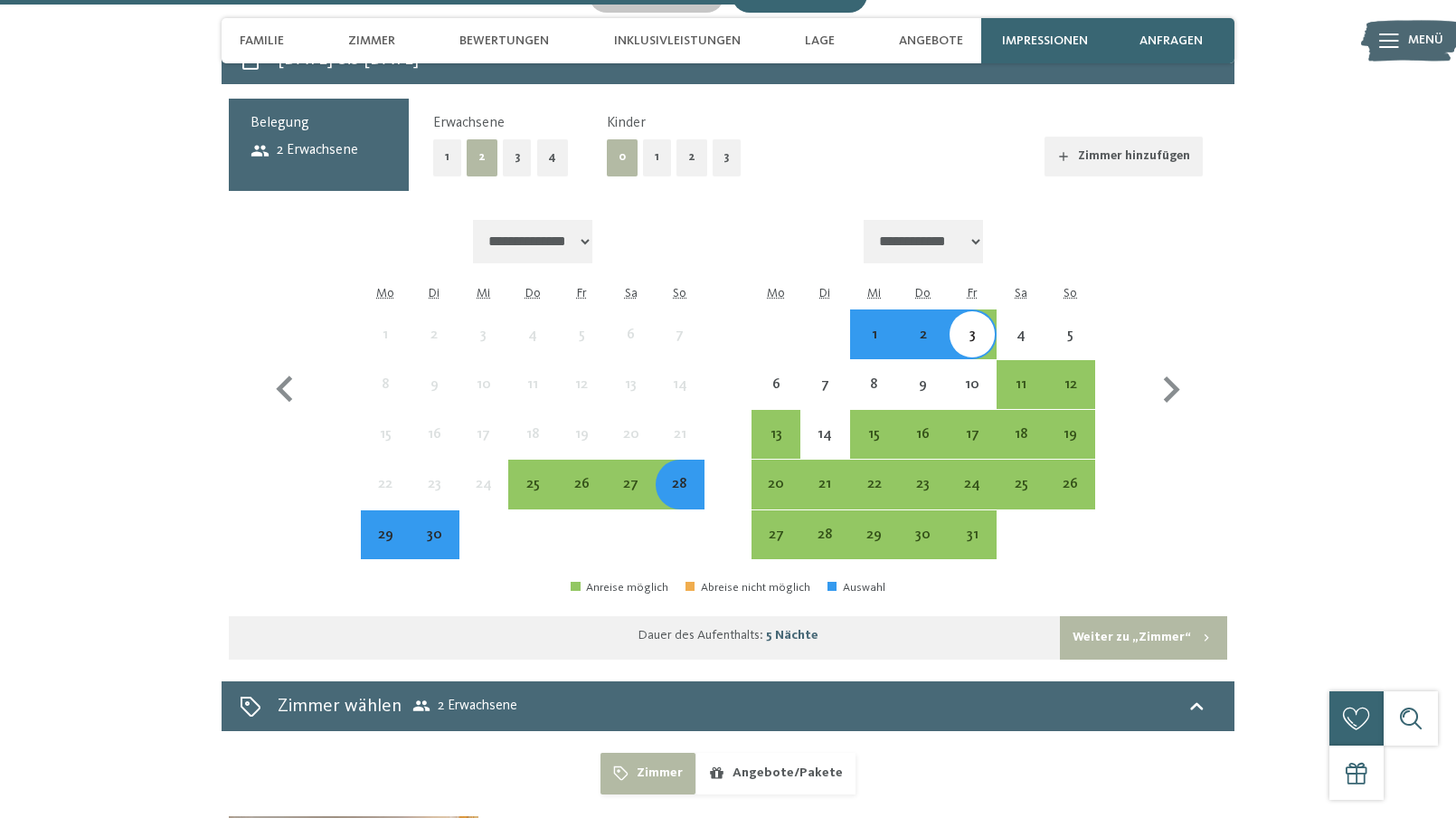
click at [679, 140] on button "2" at bounding box center [692, 157] width 31 height 37
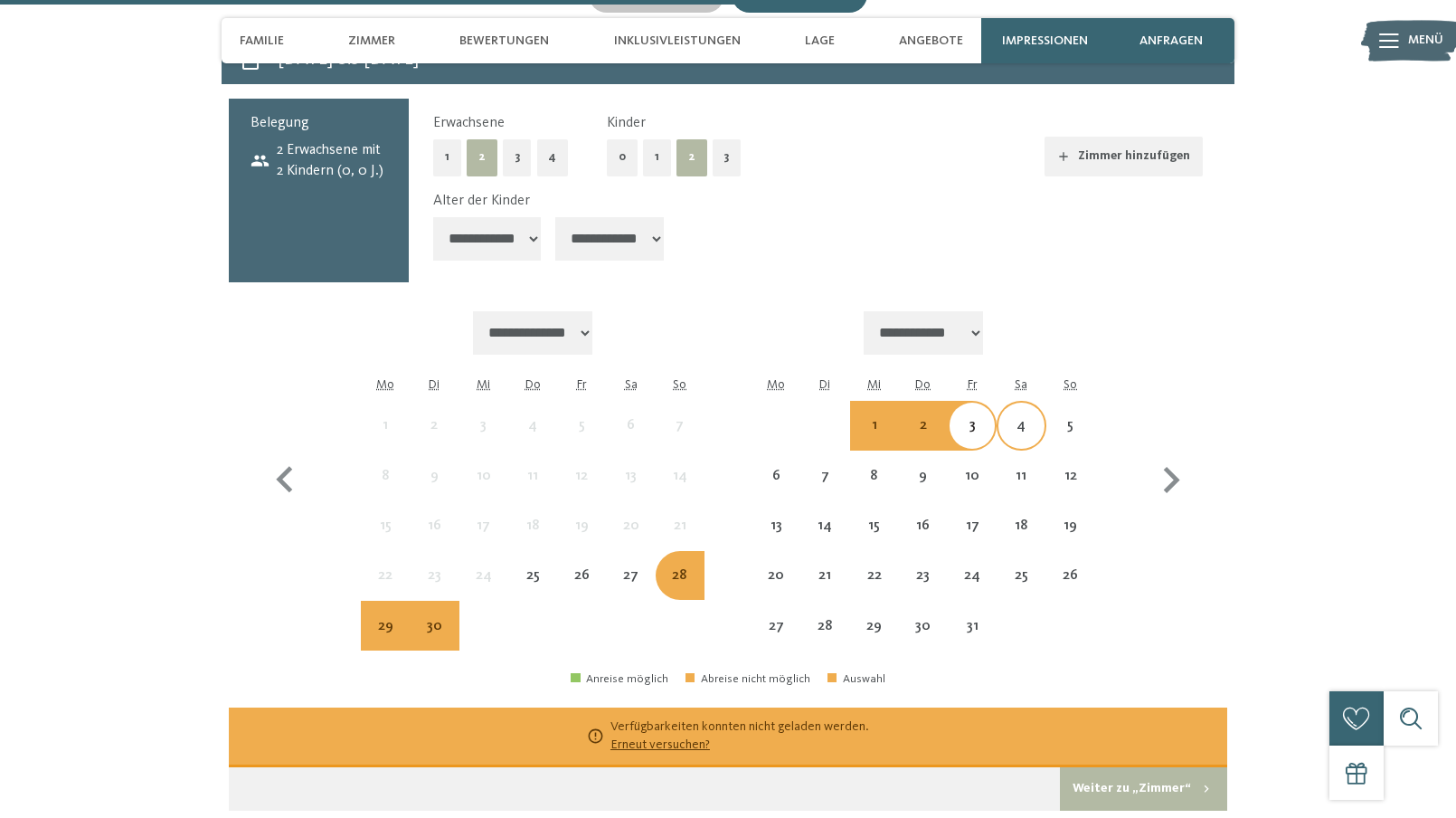
click at [1023, 418] on div "4" at bounding box center [1021, 441] width 46 height 46
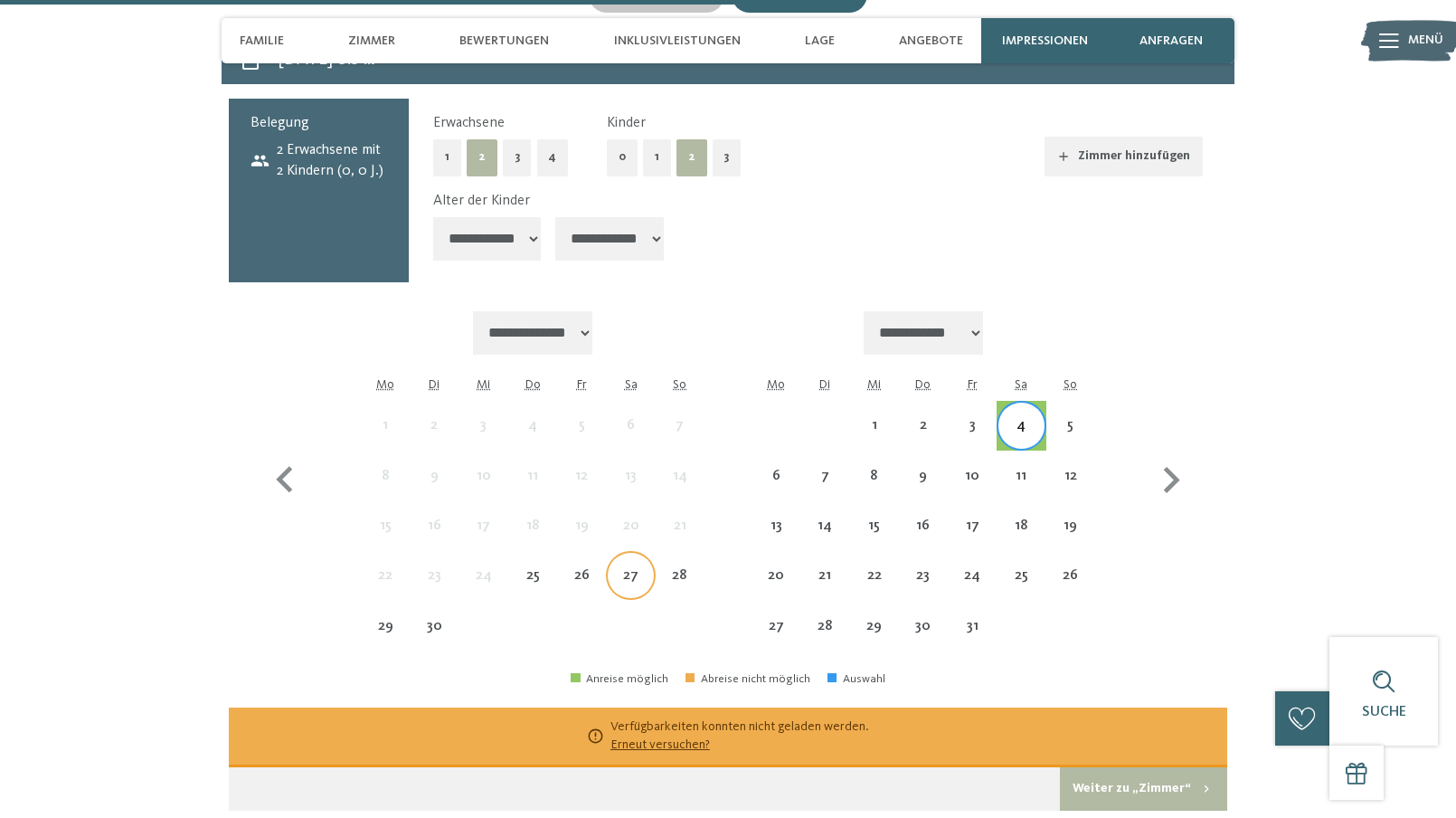
click at [622, 568] on div "27" at bounding box center [631, 591] width 46 height 46
click at [1015, 403] on div "4" at bounding box center [1021, 426] width 46 height 46
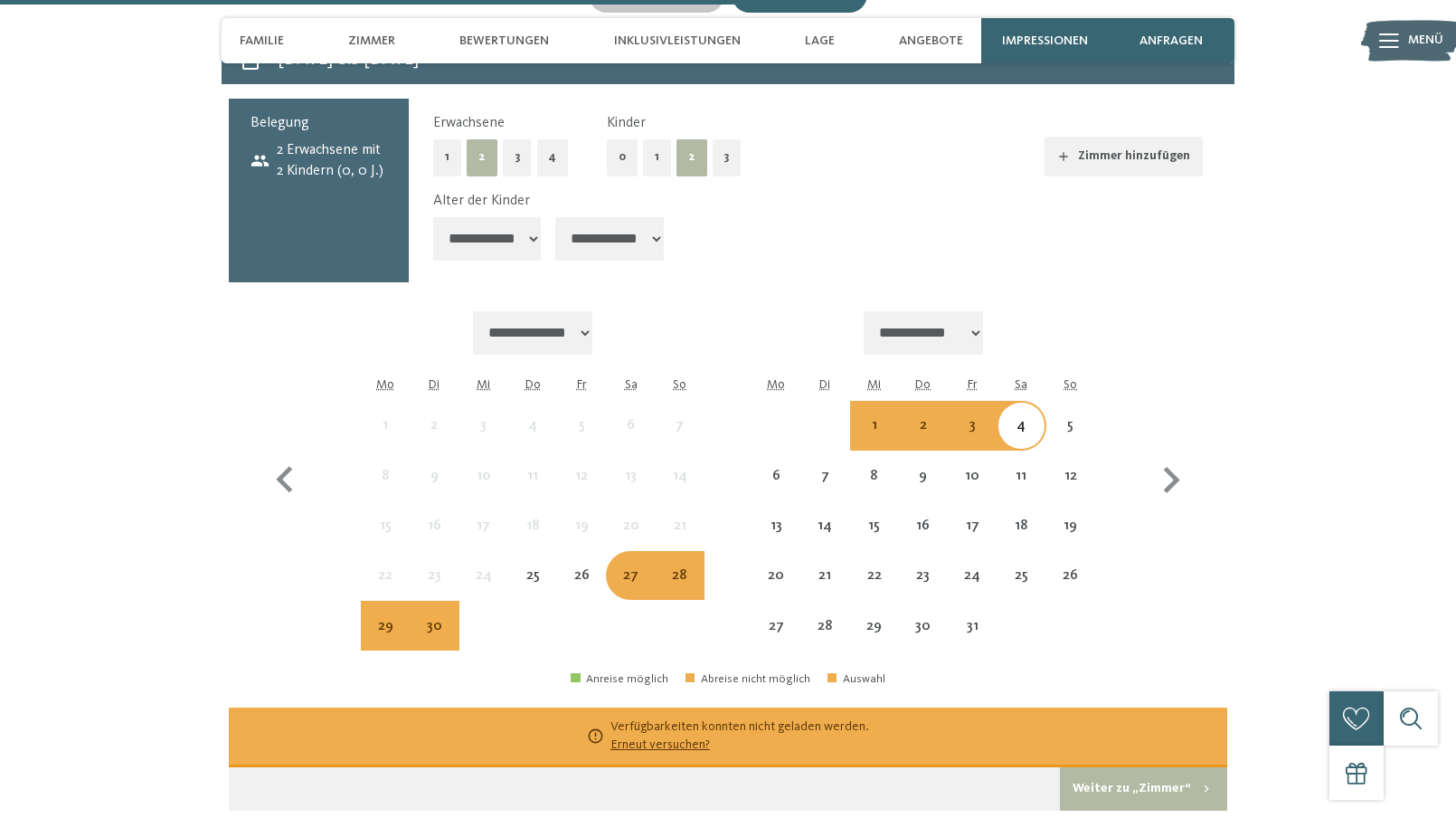
scroll to position [4887, 0]
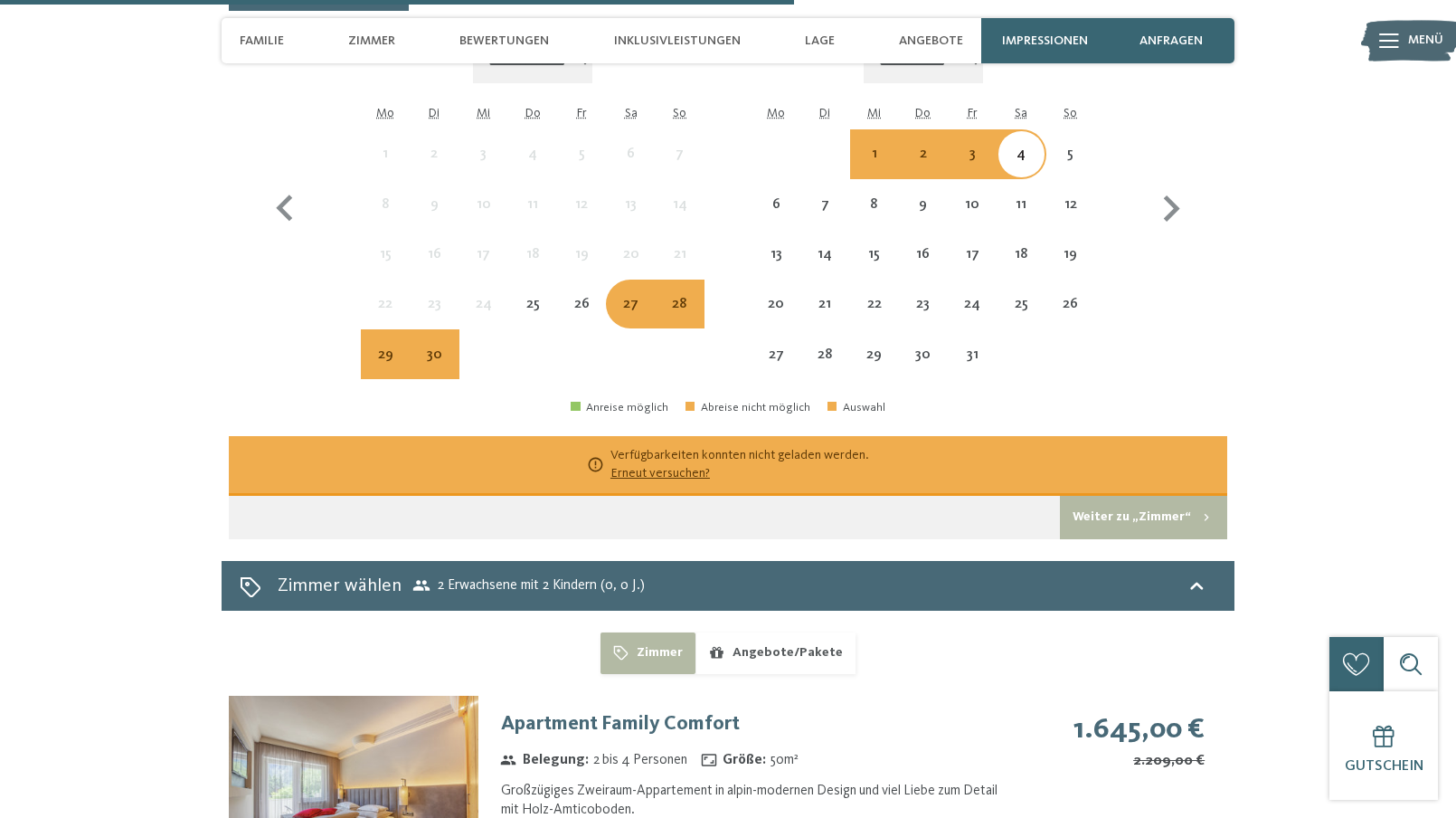
click at [632, 297] on div "27" at bounding box center [631, 320] width 46 height 46
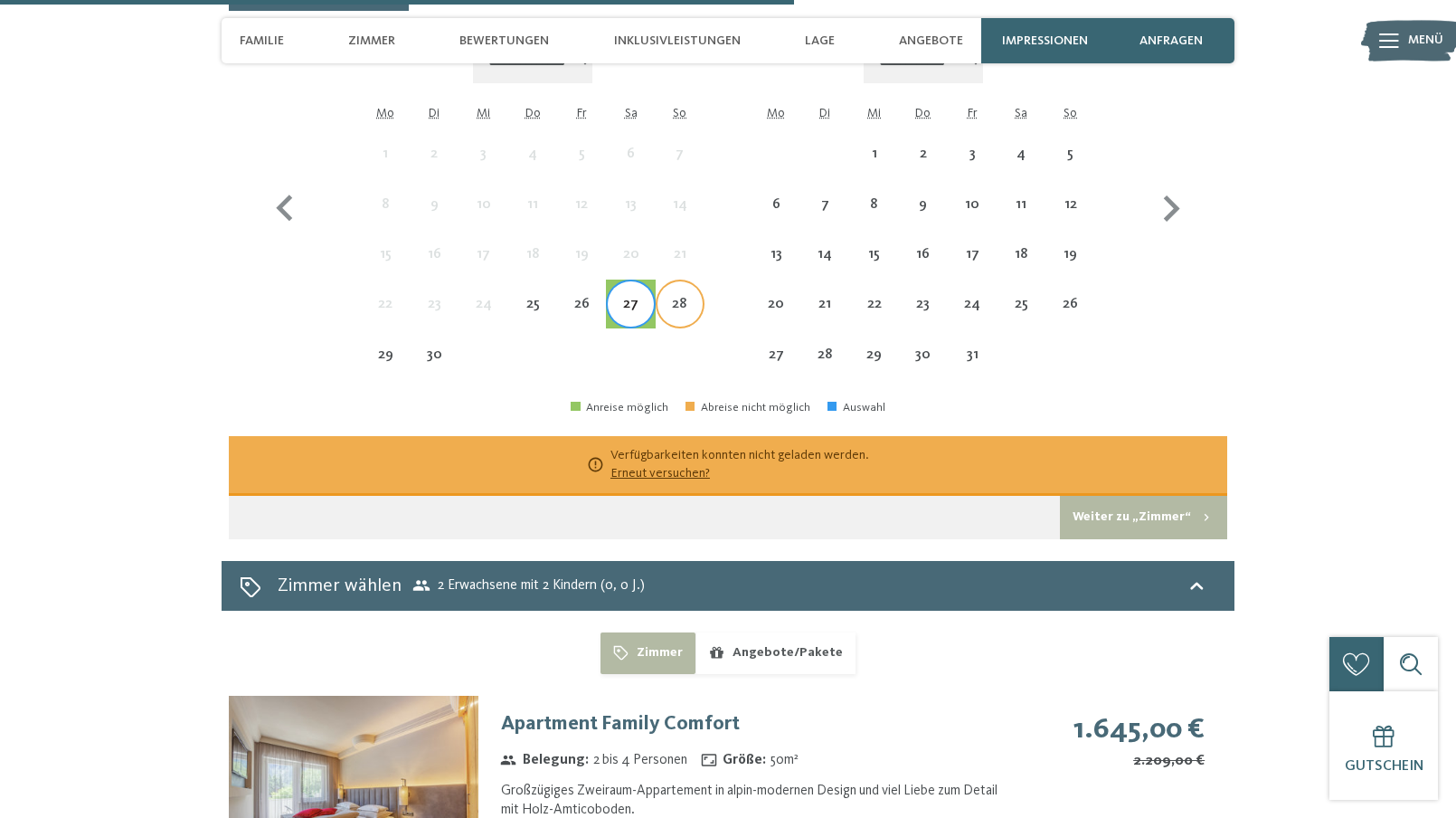
click at [684, 297] on div "28" at bounding box center [680, 320] width 46 height 46
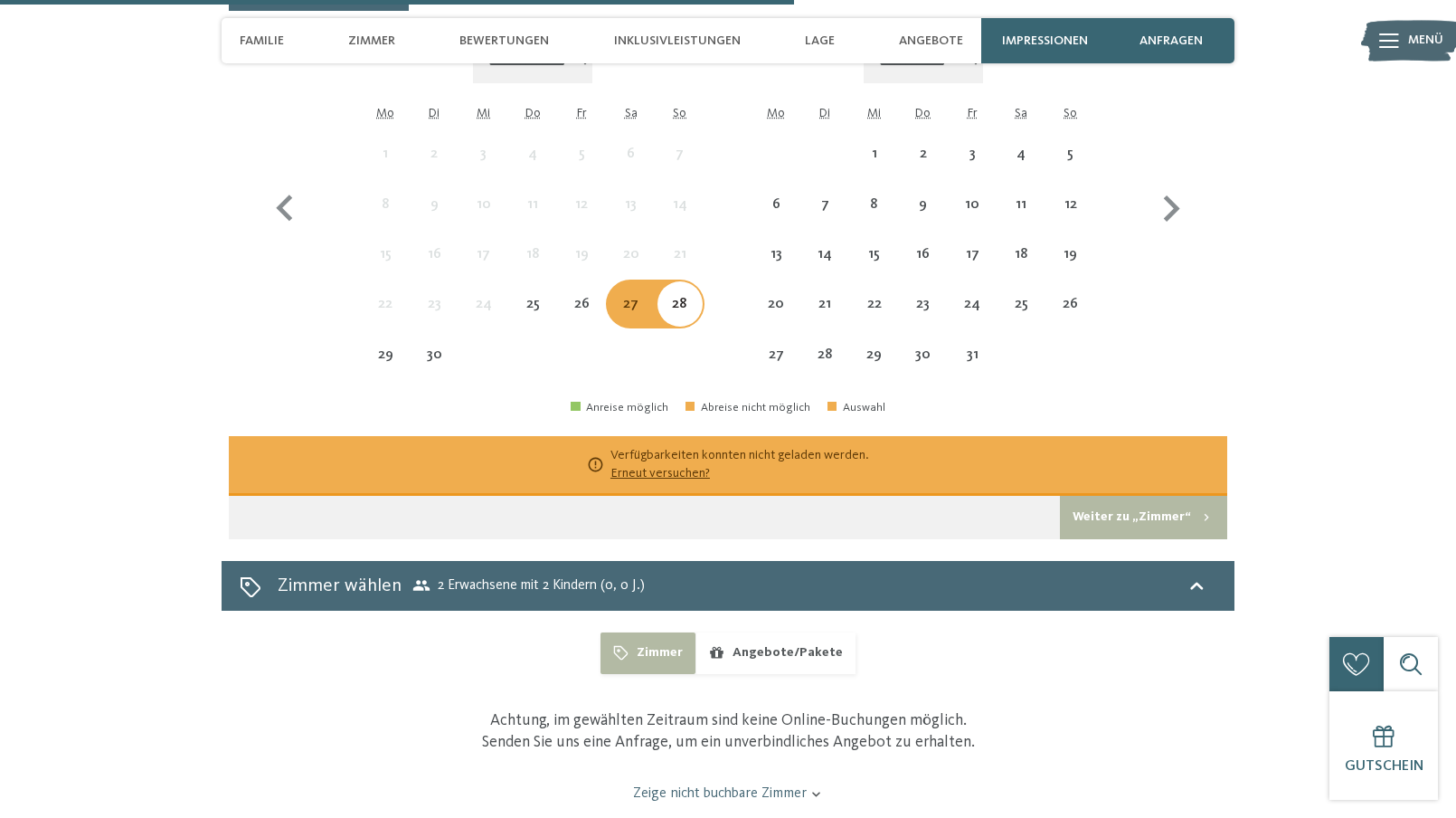
click at [644, 297] on div "27" at bounding box center [631, 320] width 46 height 46
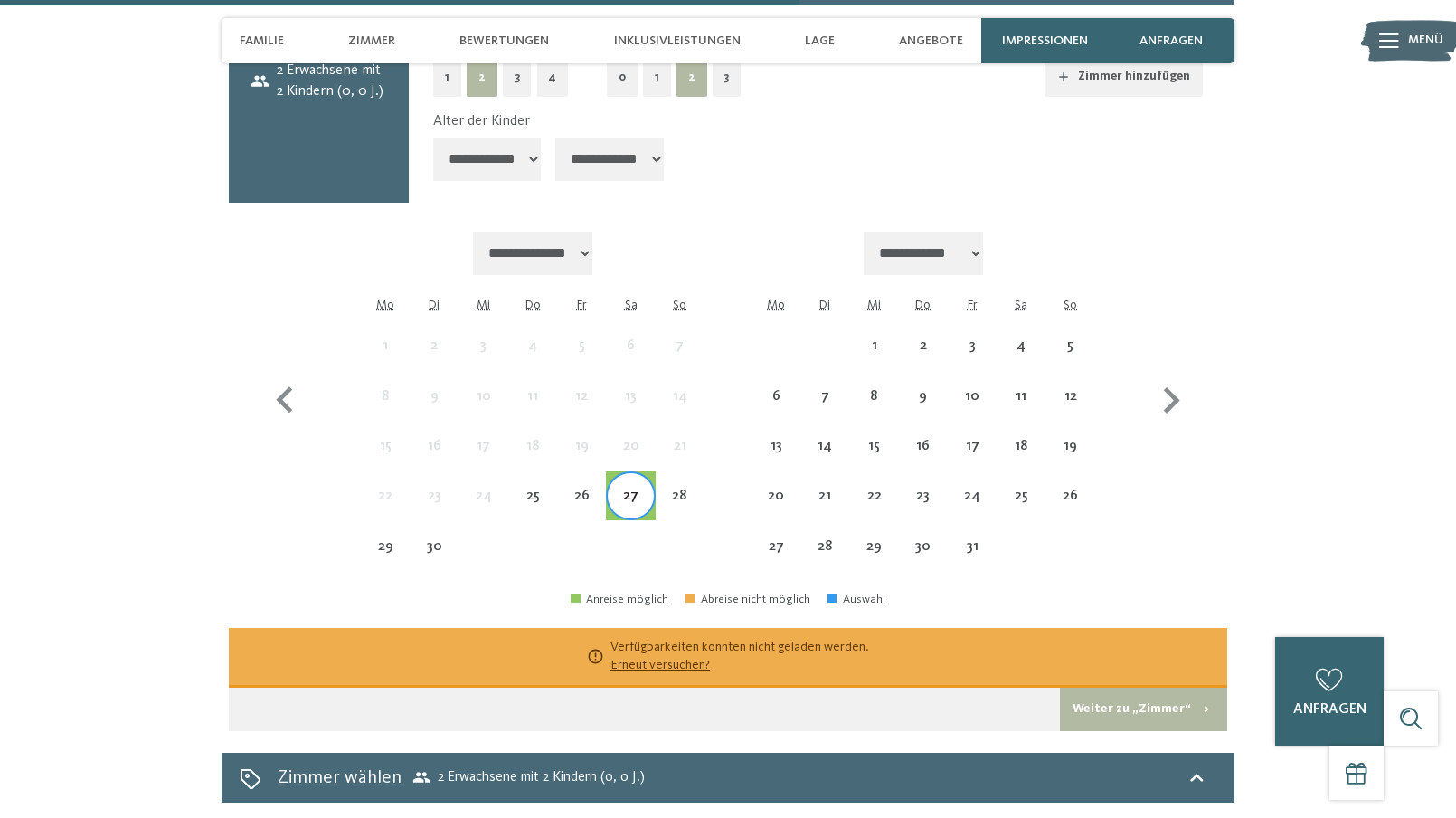
scroll to position [4526, 0]
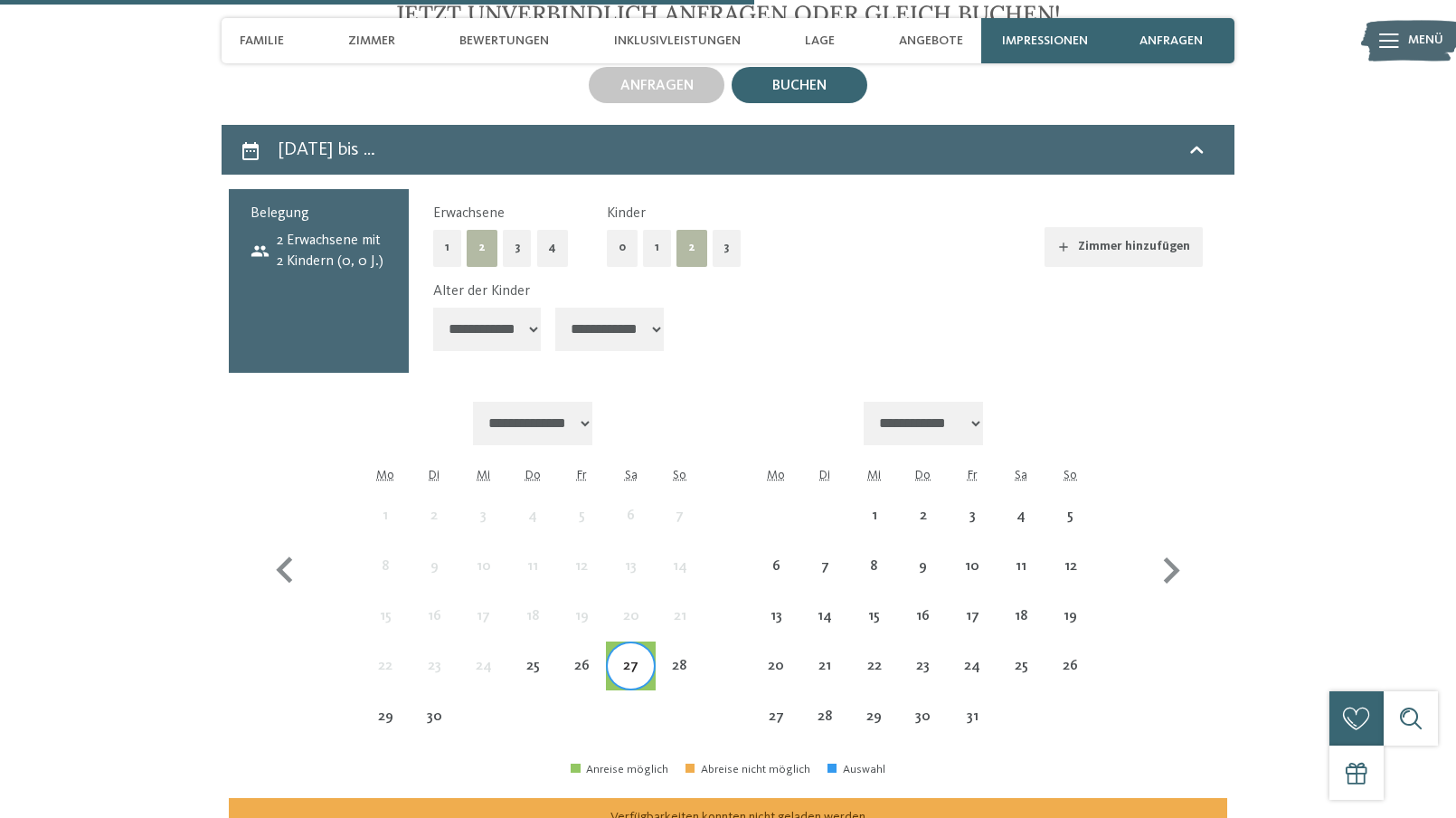
click at [489, 308] on select "**********" at bounding box center [488, 330] width 109 height 44
select select "*"
click at [434, 308] on select "**********" at bounding box center [488, 330] width 109 height 44
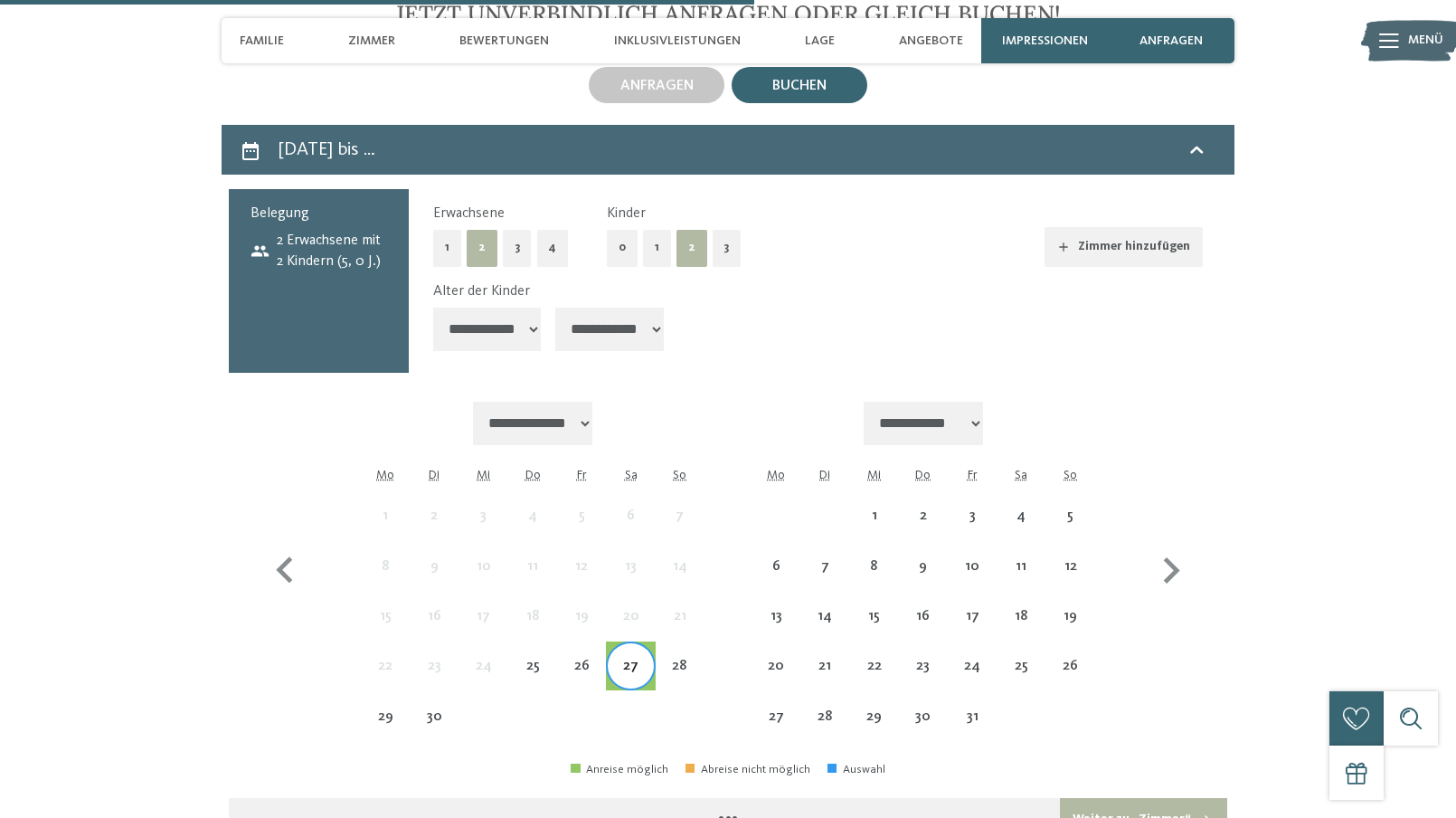
click at [619, 308] on select "**********" at bounding box center [610, 330] width 109 height 44
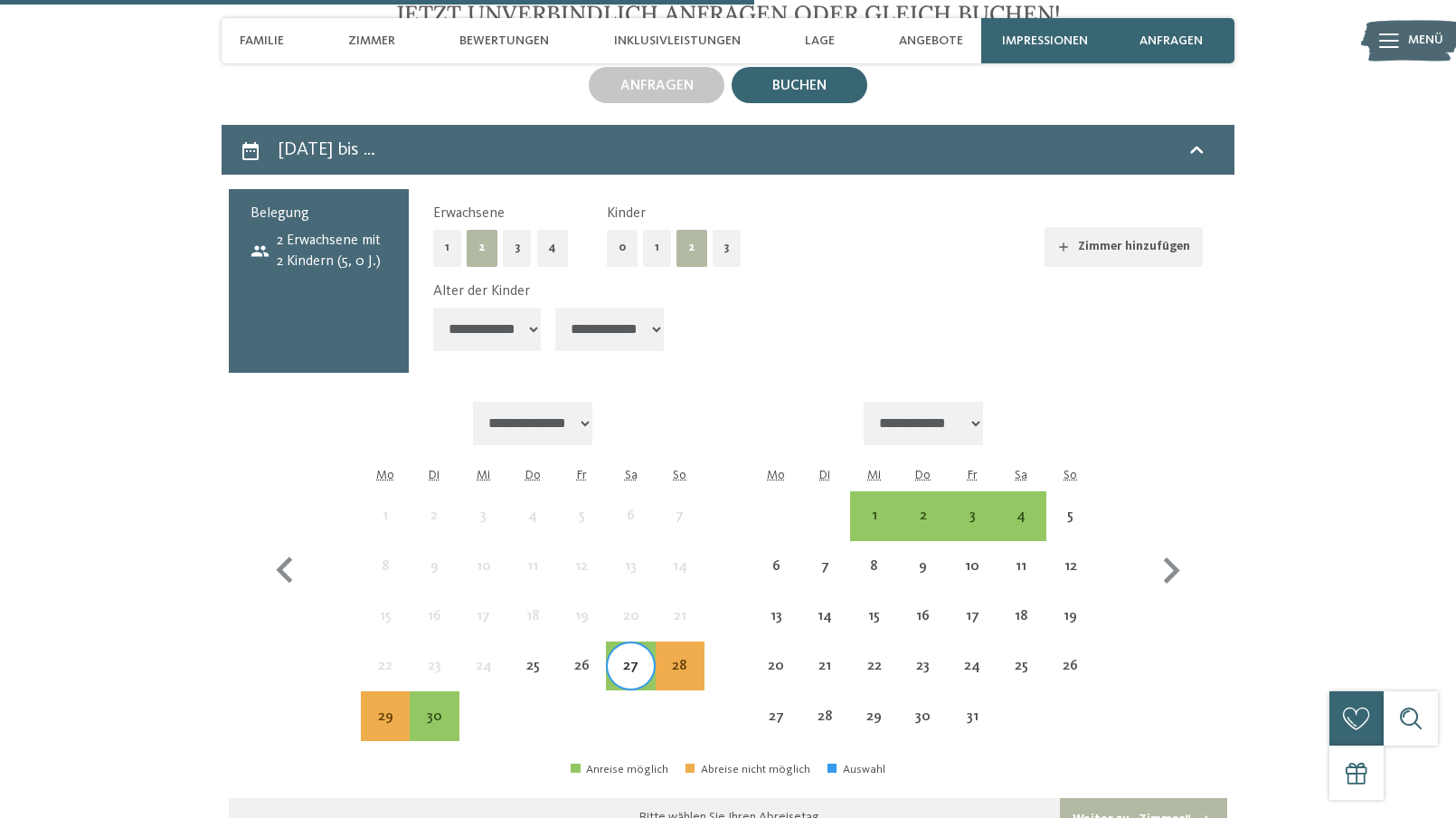
select select "*"
click at [558, 308] on select "**********" at bounding box center [610, 330] width 109 height 44
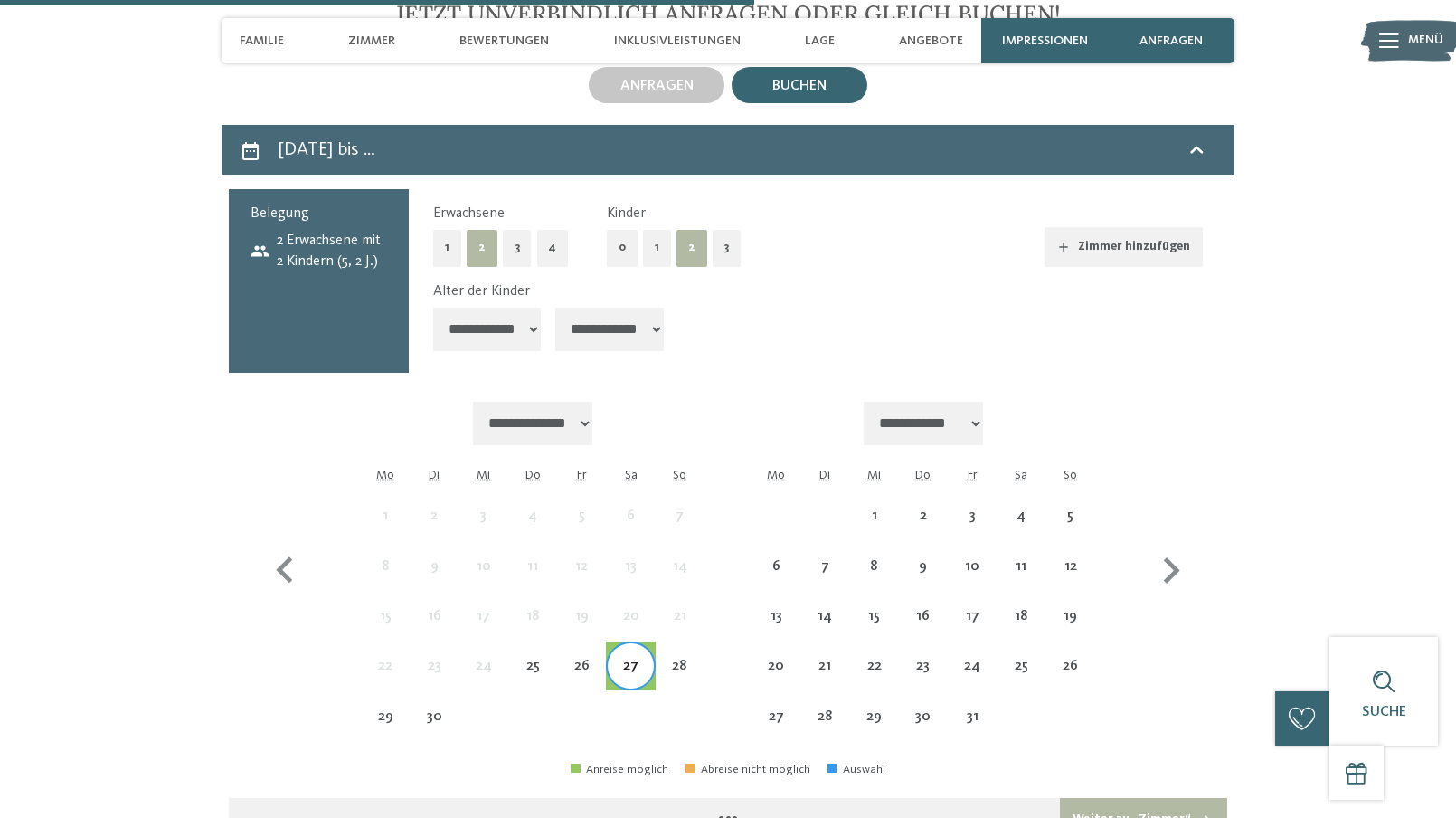
click at [766, 300] on div "**********" at bounding box center [819, 320] width 770 height 77
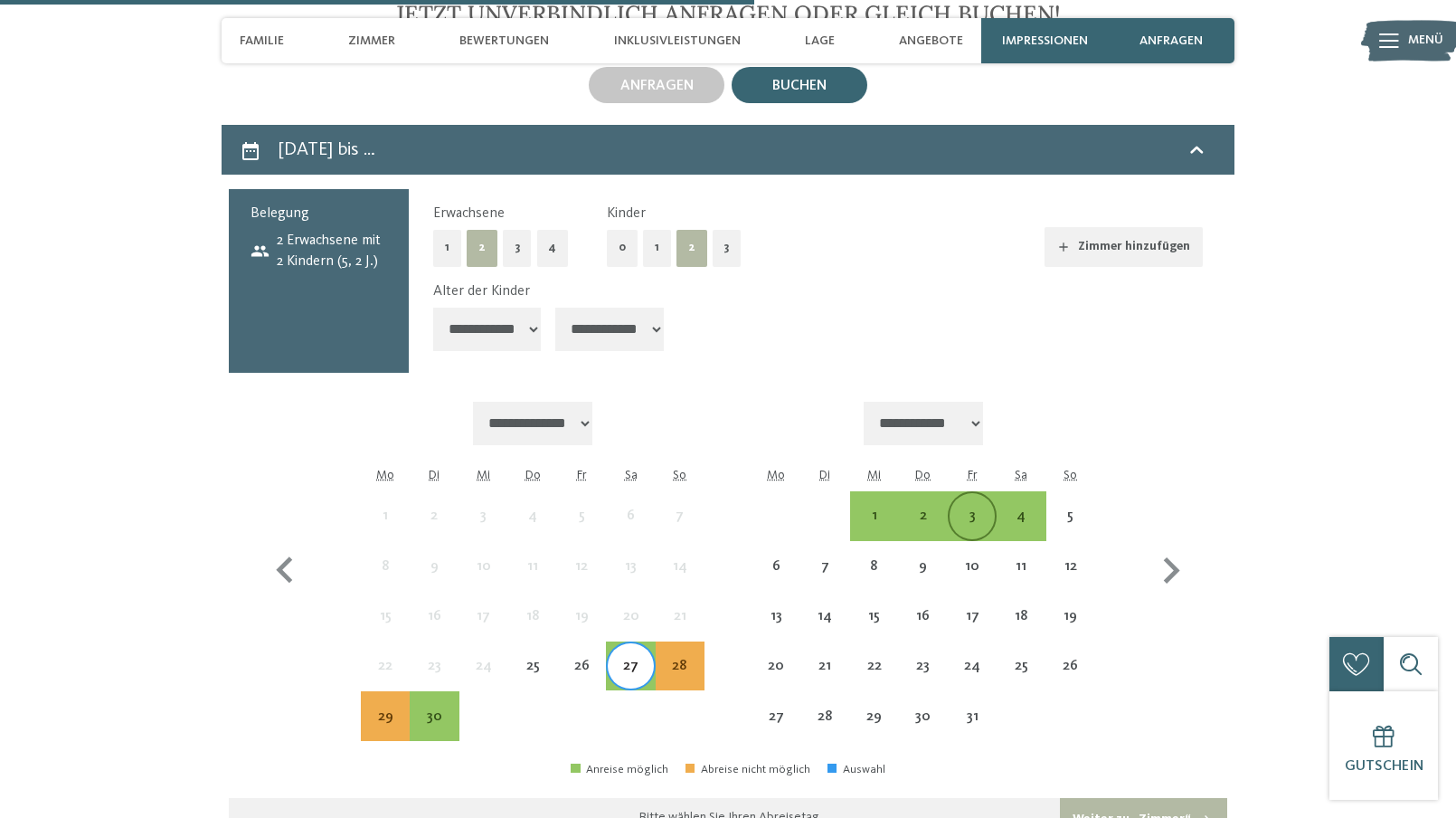
click at [986, 493] on div "3" at bounding box center [973, 516] width 46 height 46
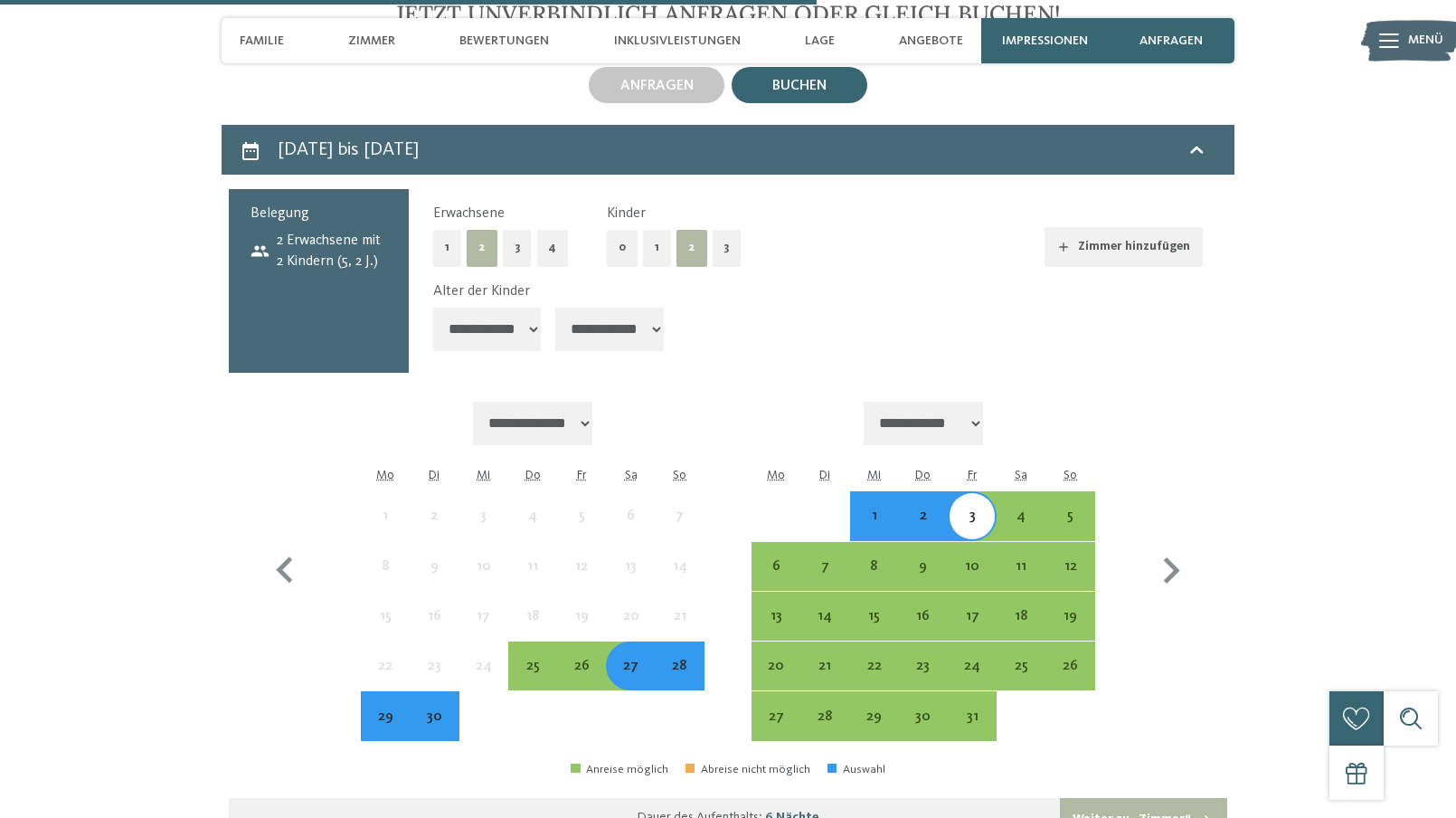
scroll to position [4797, 0]
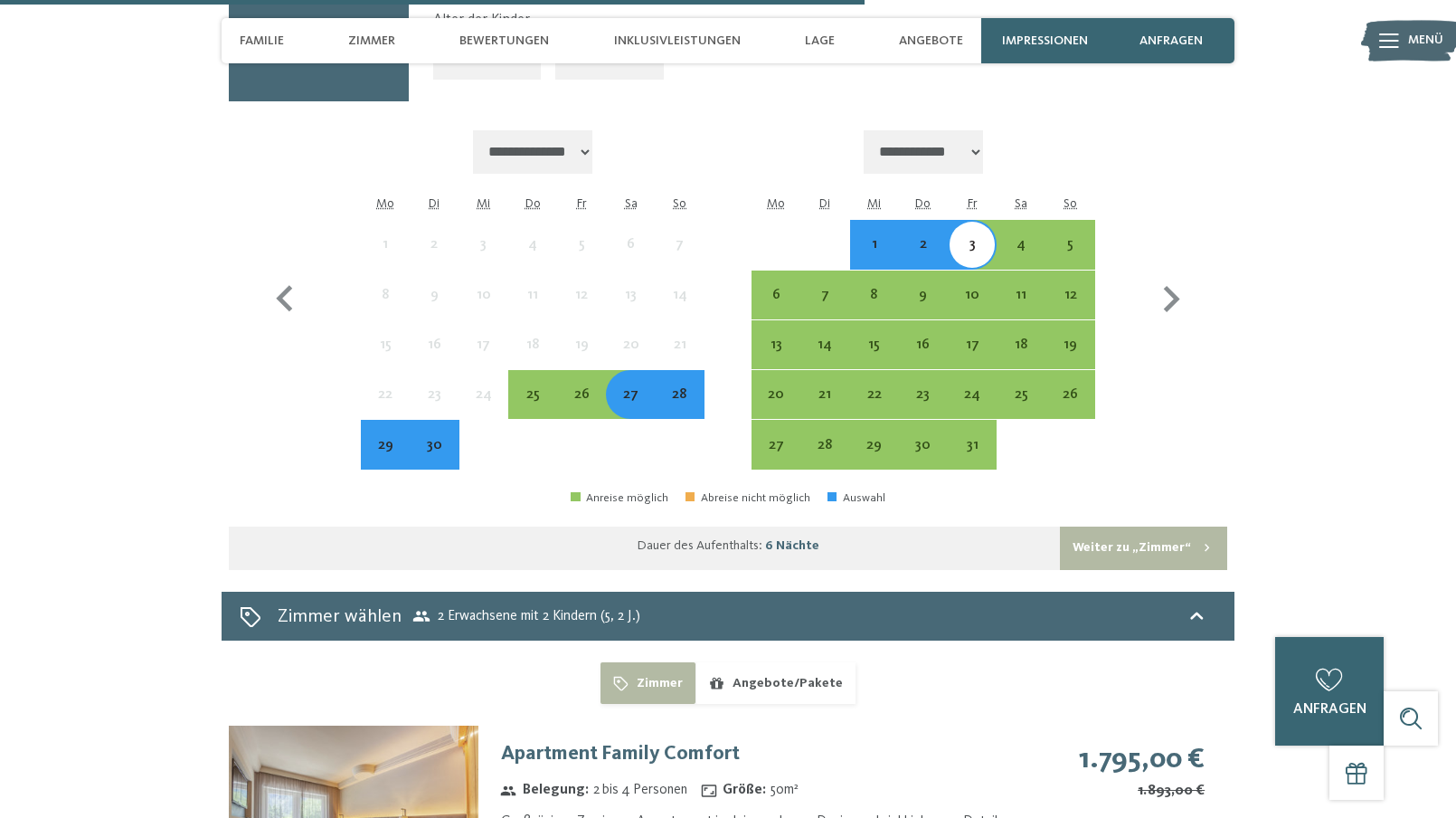
click at [683, 387] on div "28" at bounding box center [680, 410] width 46 height 46
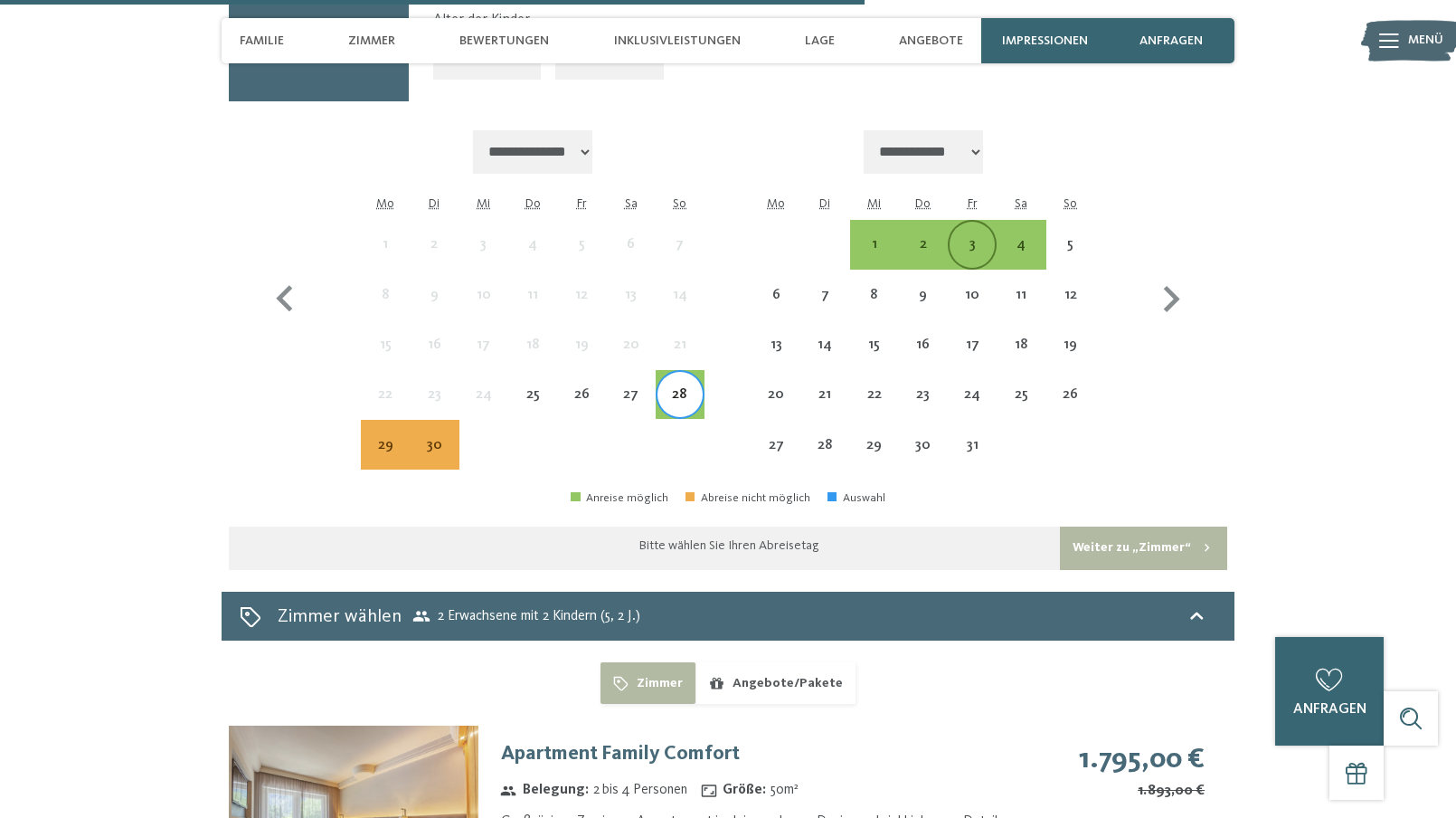
click at [985, 237] on div "3" at bounding box center [973, 259] width 46 height 46
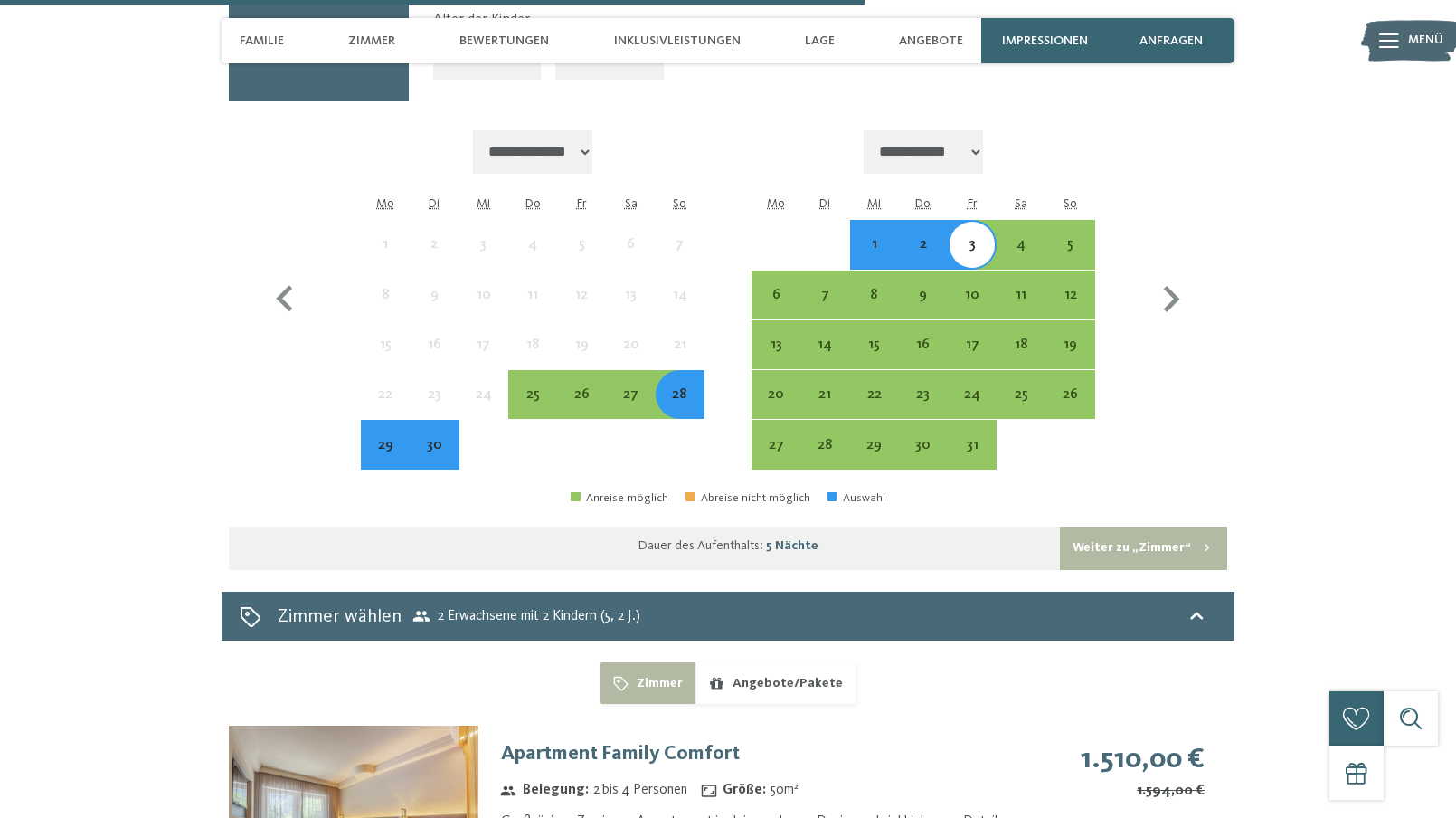
click at [1163, 527] on button "Weiter zu „Zimmer“" at bounding box center [1143, 549] width 167 height 44
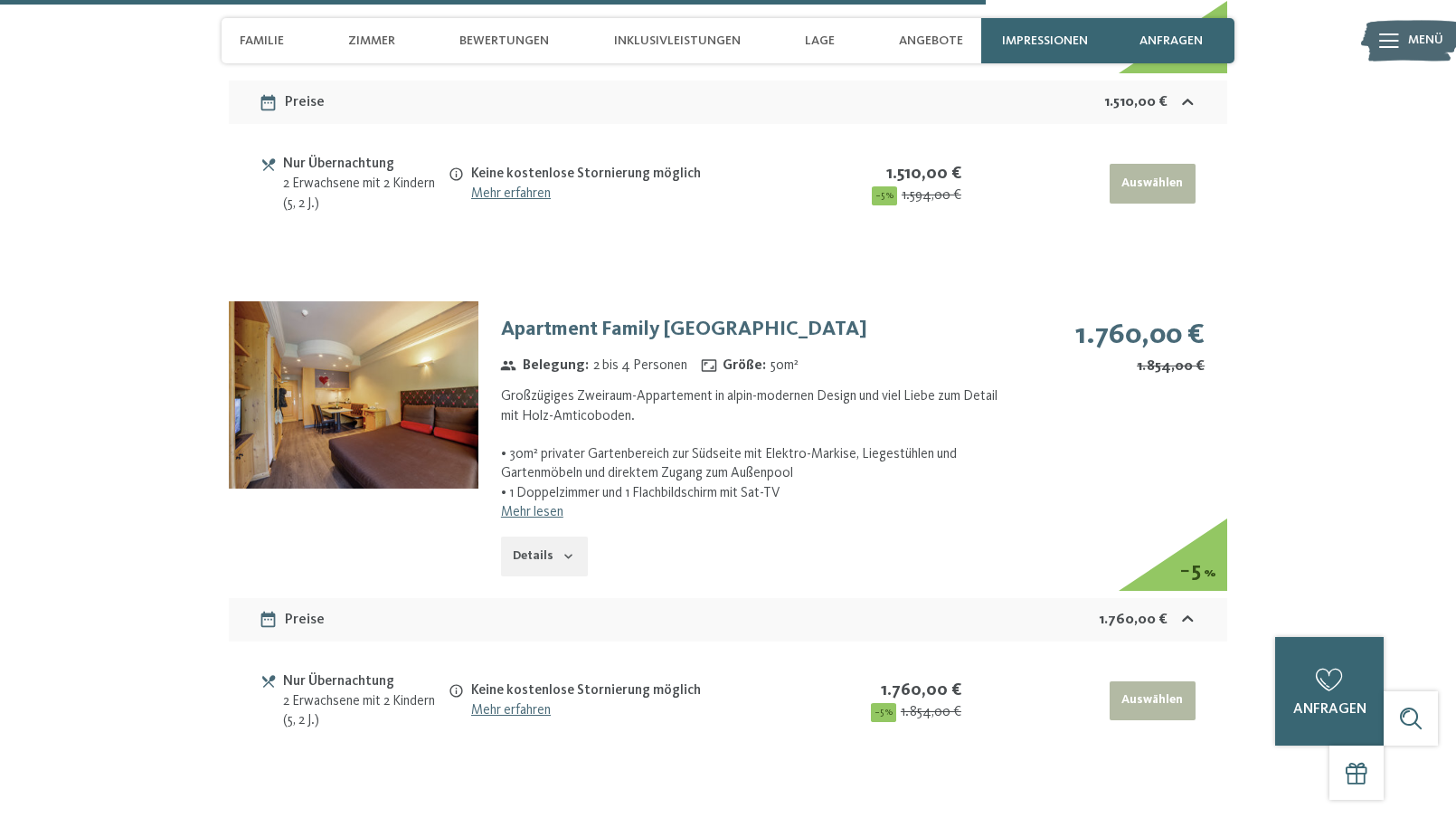
scroll to position [5080, 0]
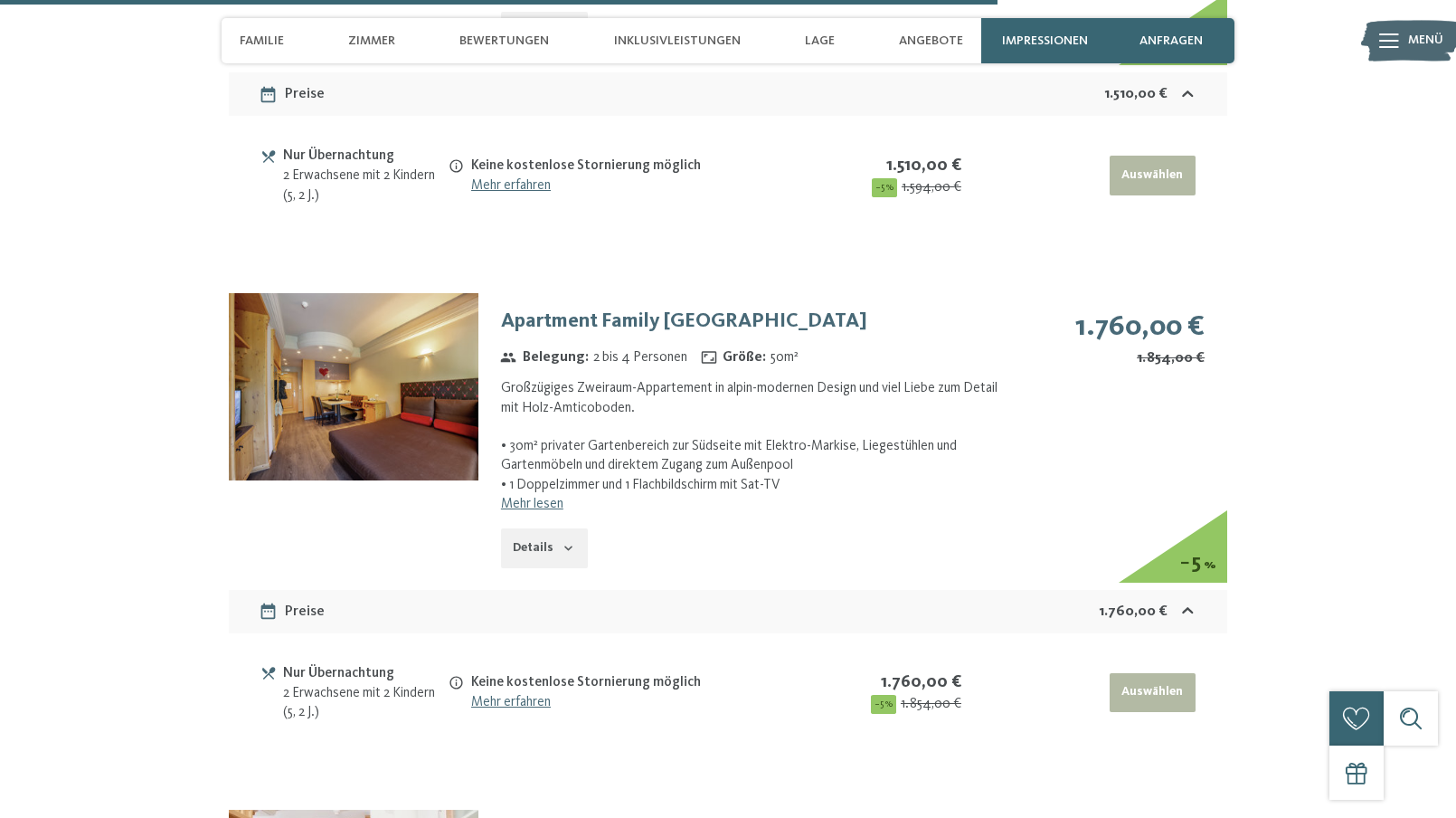
click at [552, 497] on link "Mehr lesen" at bounding box center [532, 504] width 62 height 15
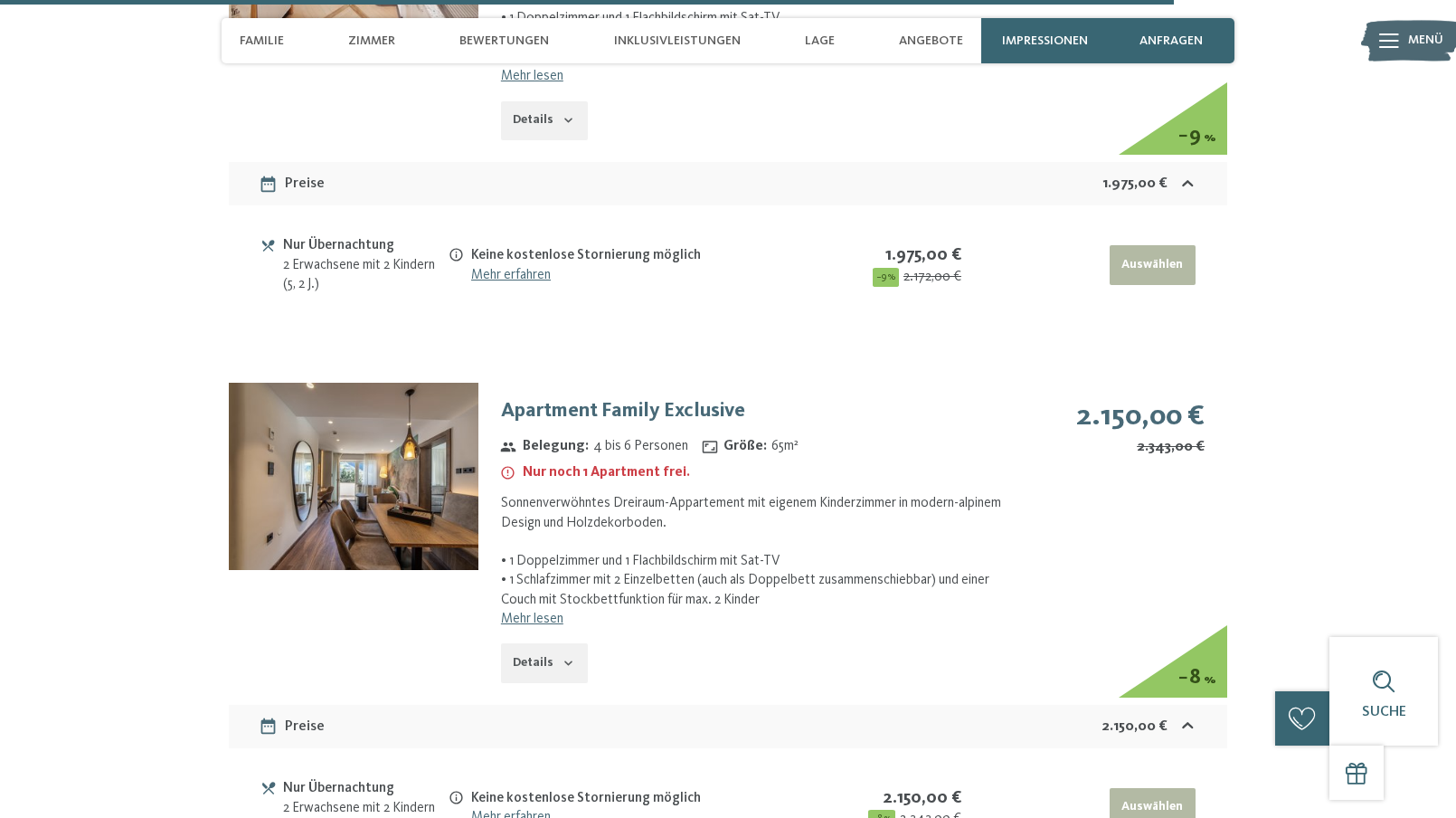
scroll to position [5714, 0]
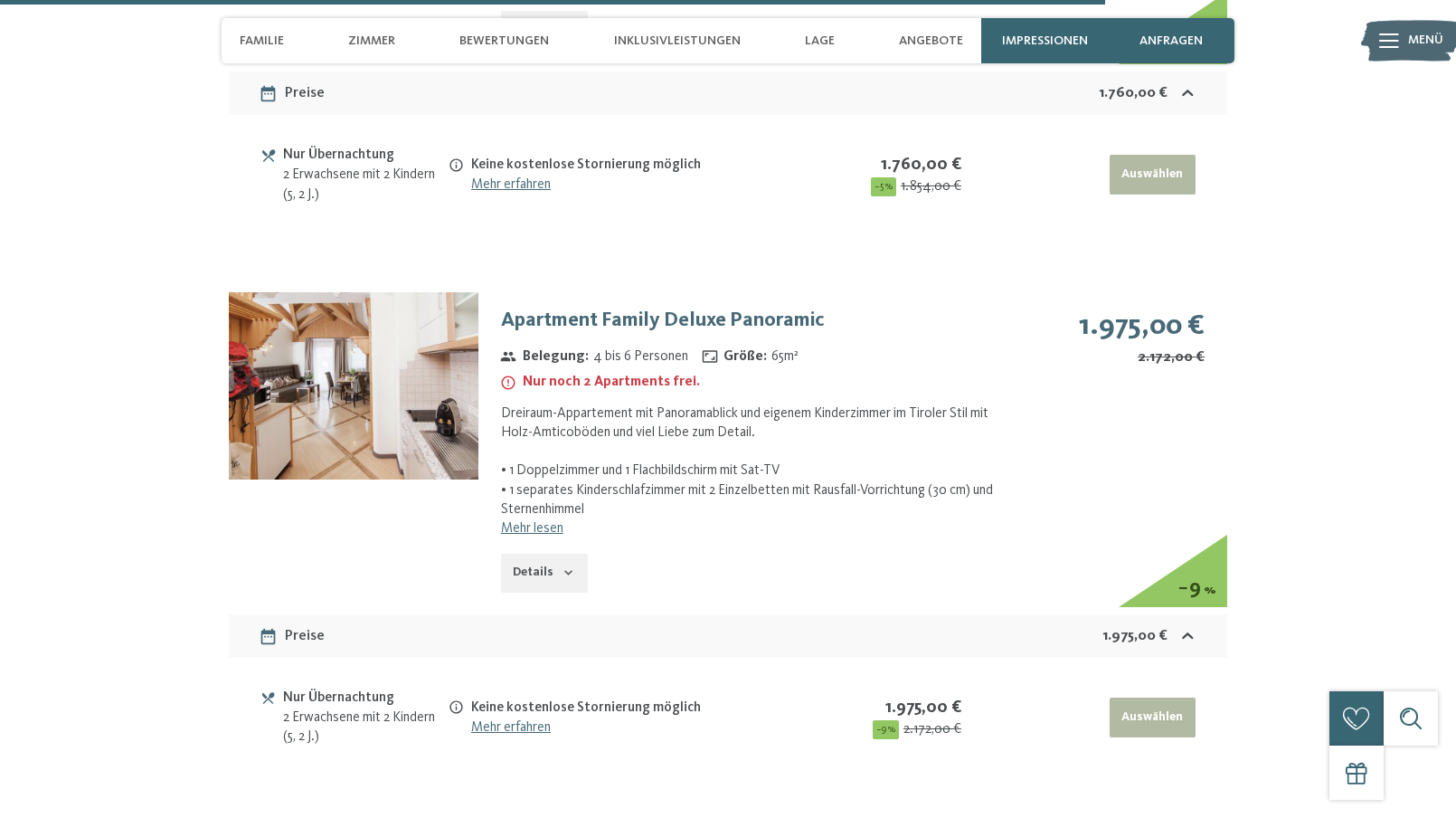
click at [1171, 698] on button "Auswählen" at bounding box center [1152, 718] width 86 height 40
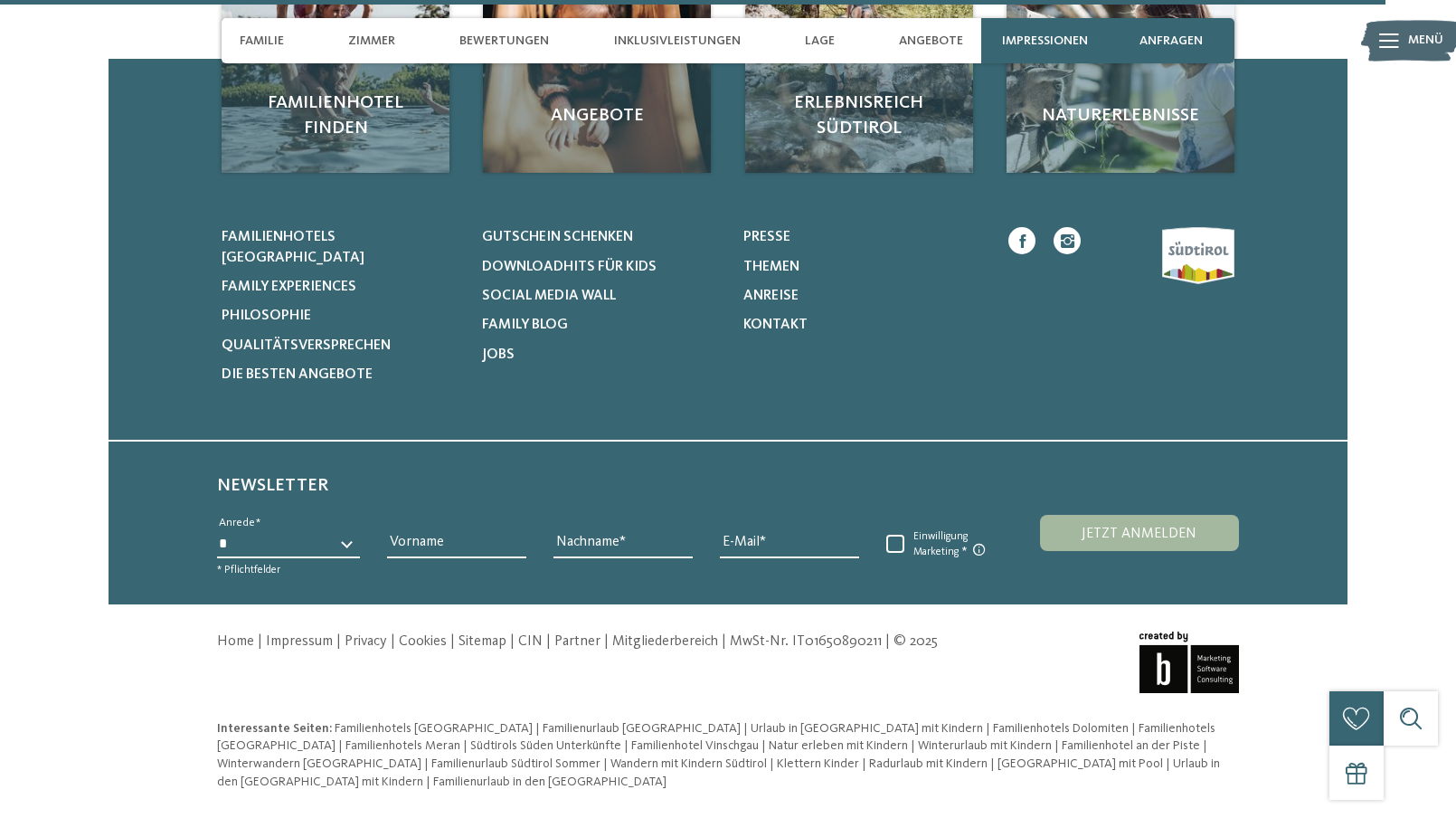
scroll to position [4628, 0]
